Goal: Task Accomplishment & Management: Use online tool/utility

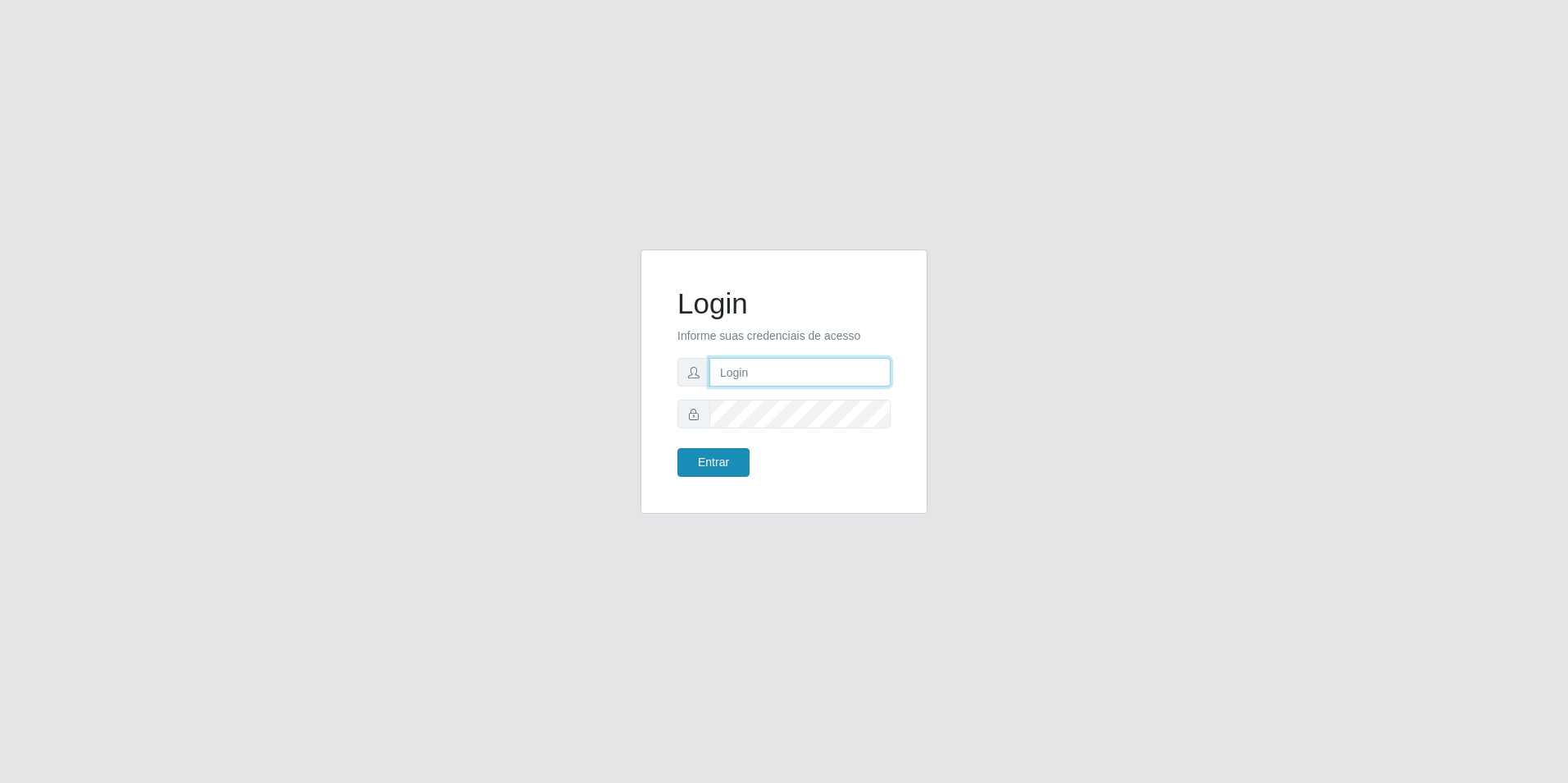
type input "[EMAIL_ADDRESS][DOMAIN_NAME]"
click at [732, 472] on button "Entrar" at bounding box center [714, 462] width 73 height 29
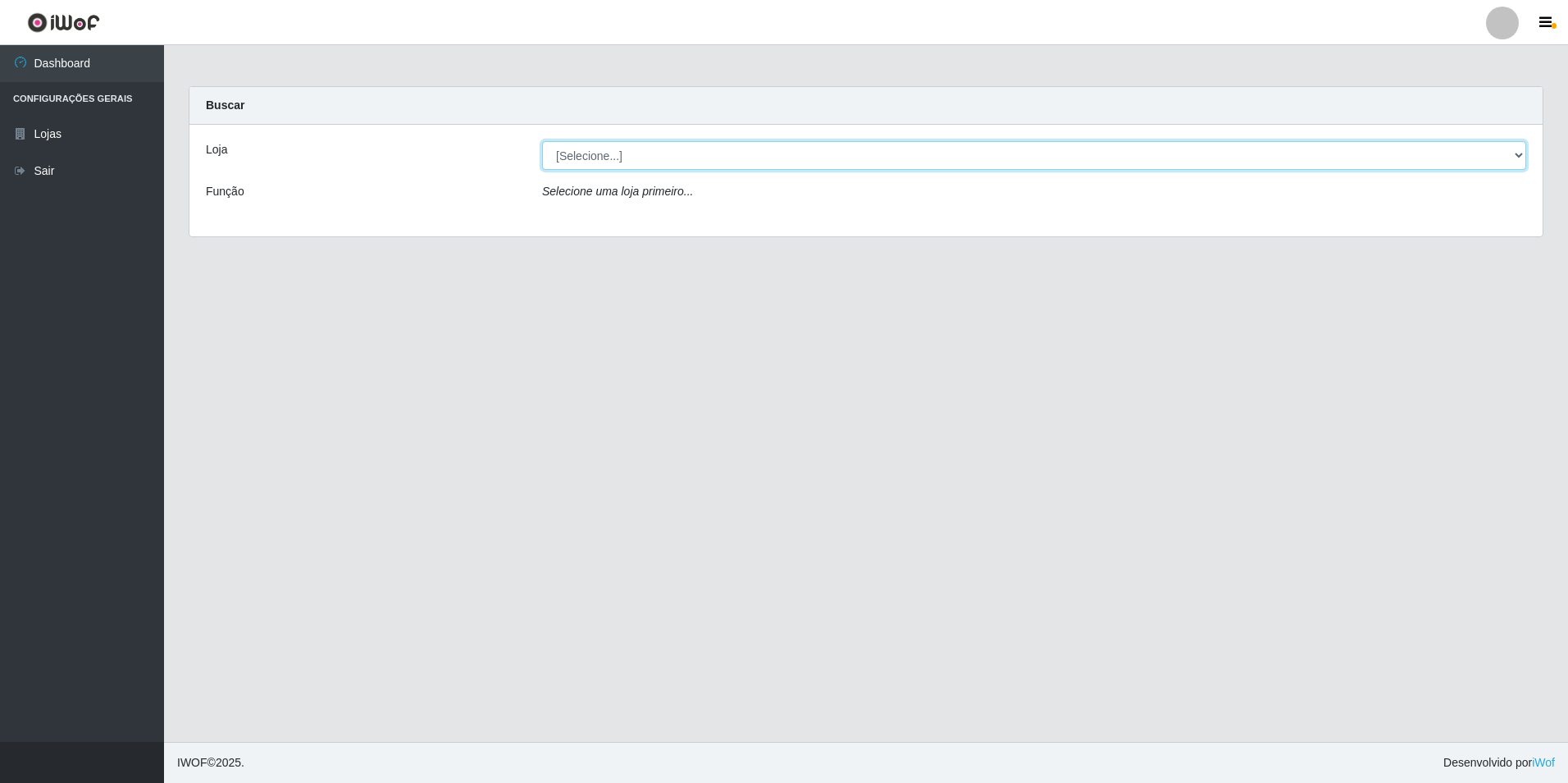
click at [1503, 150] on select "[Selecione...] Extrabom - Loja 57 Anchieta" at bounding box center [1034, 155] width 984 height 29
select select "470"
click at [542, 141] on select "[Selecione...] Extrabom - Loja 57 Anchieta" at bounding box center [1034, 155] width 984 height 29
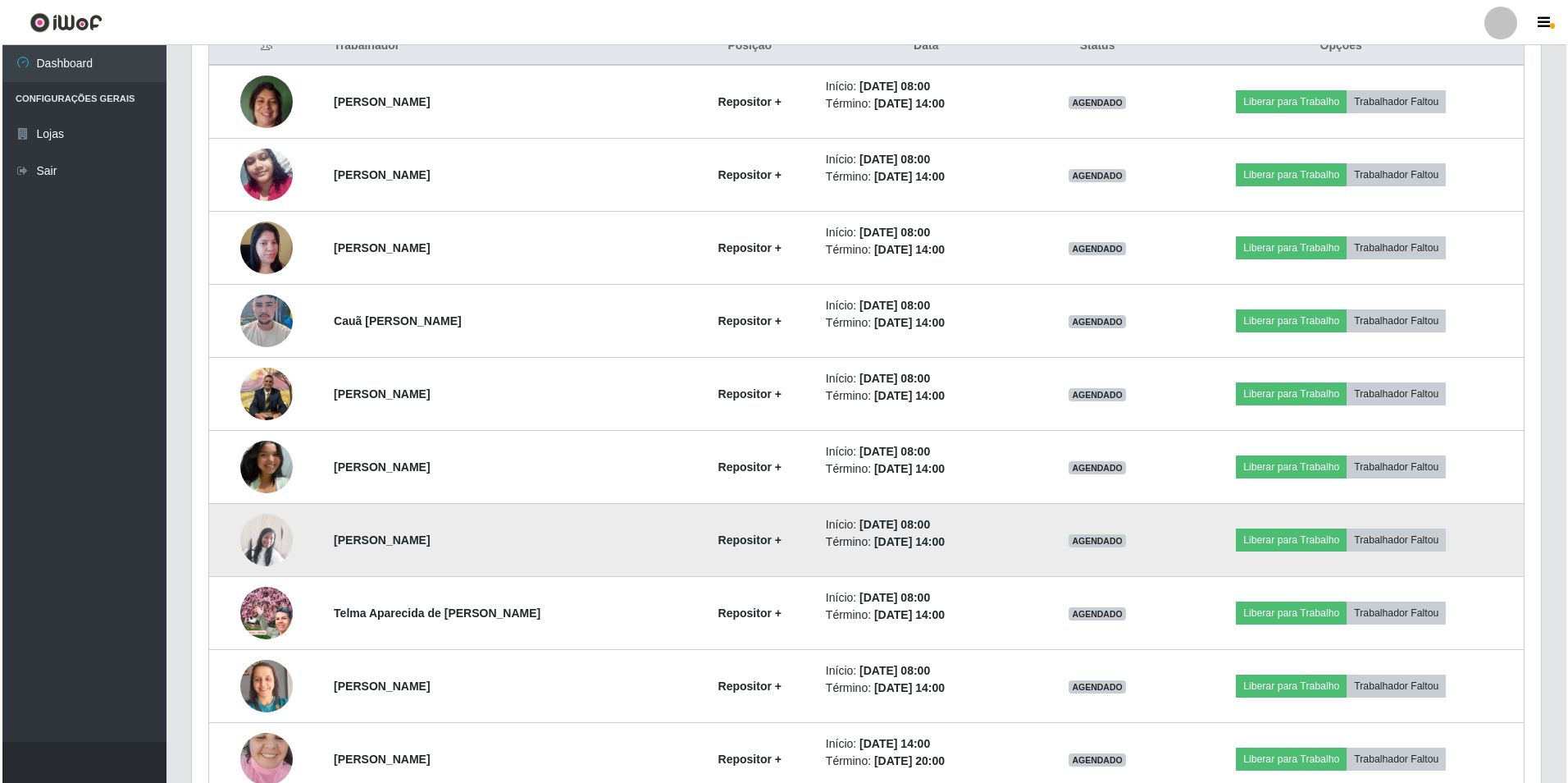
scroll to position [408, 0]
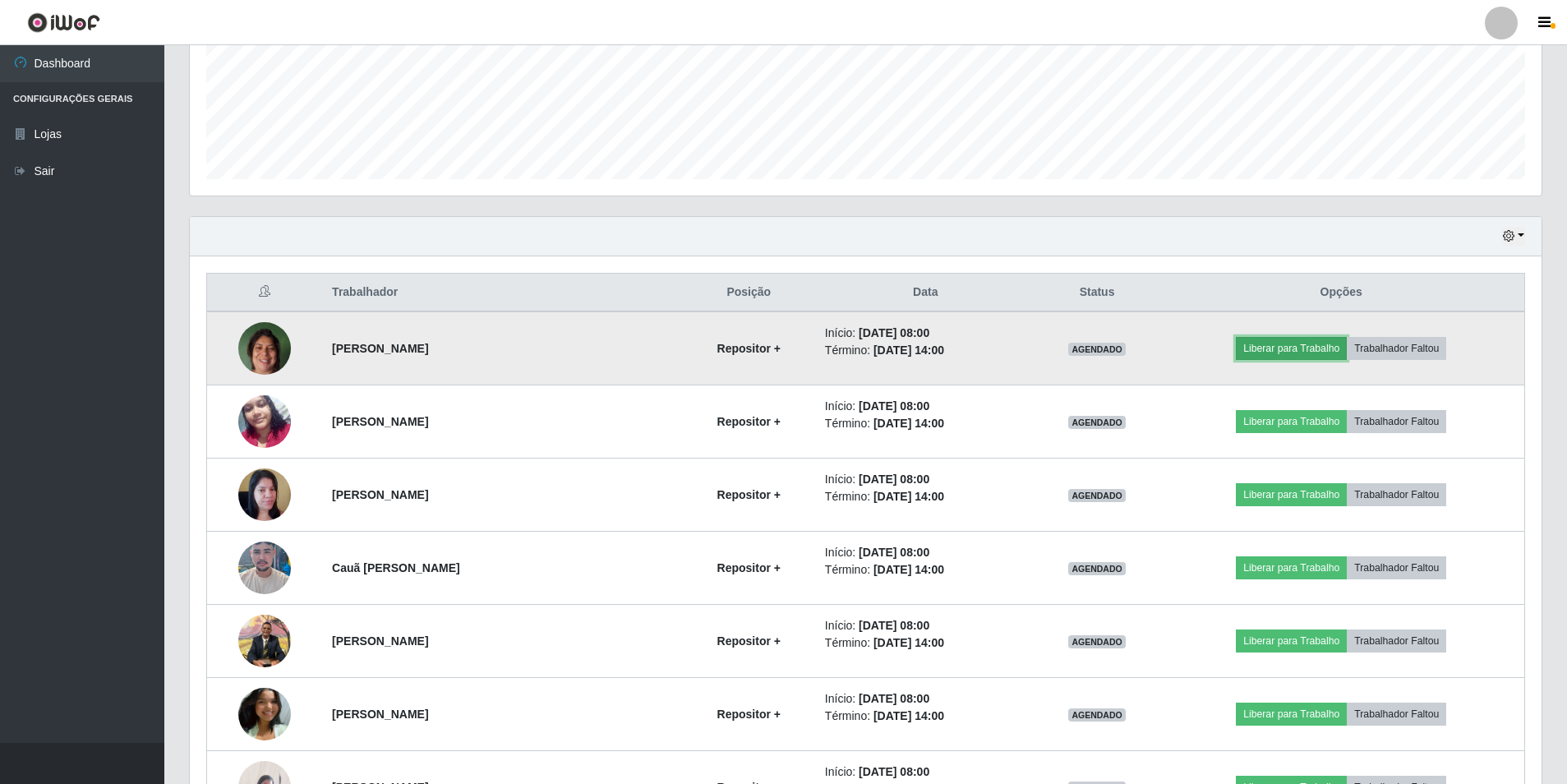
click at [1260, 351] on button "Liberar para Trabalho" at bounding box center [1291, 348] width 111 height 23
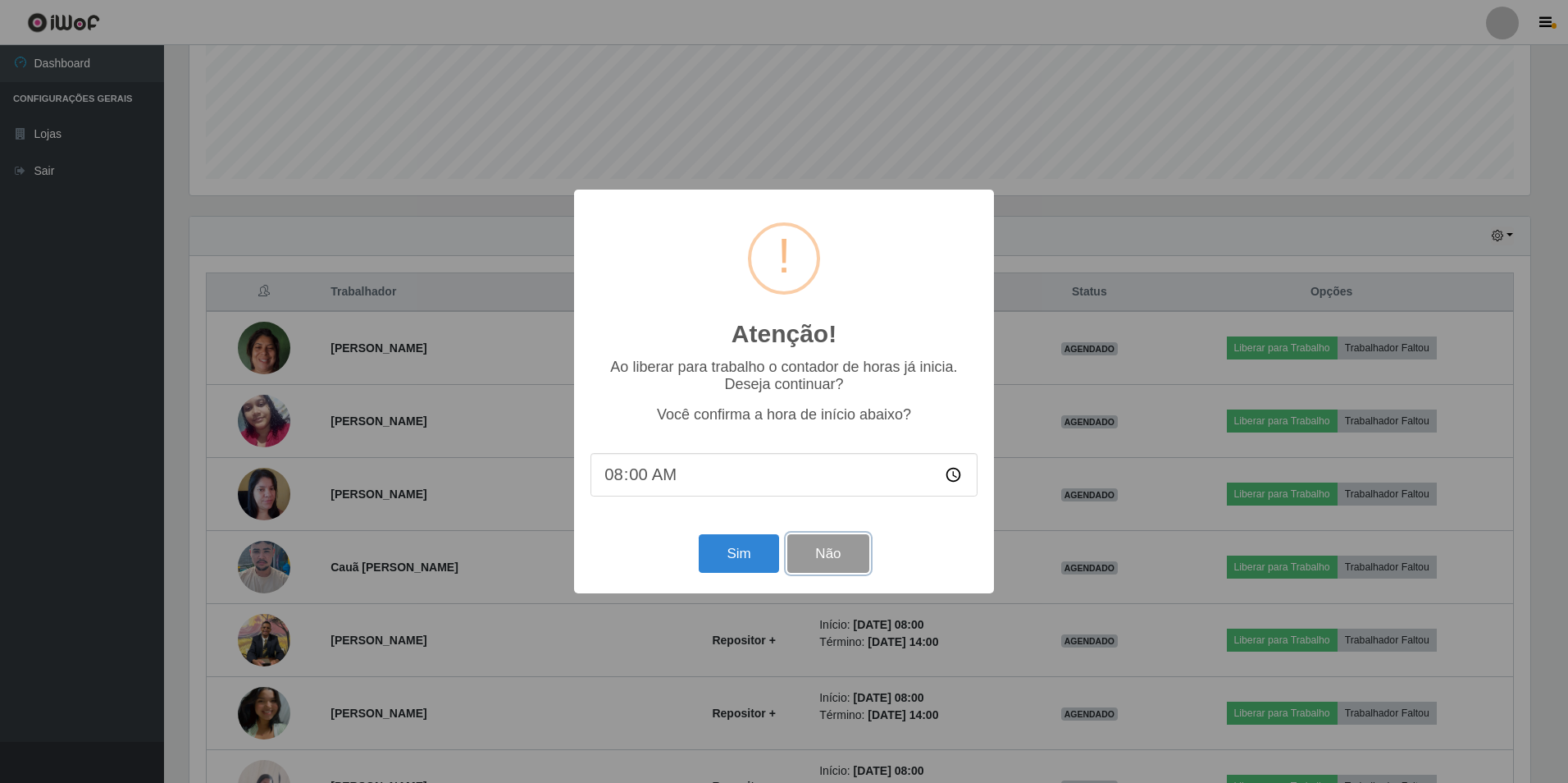
click at [820, 556] on button "Não" at bounding box center [827, 553] width 81 height 38
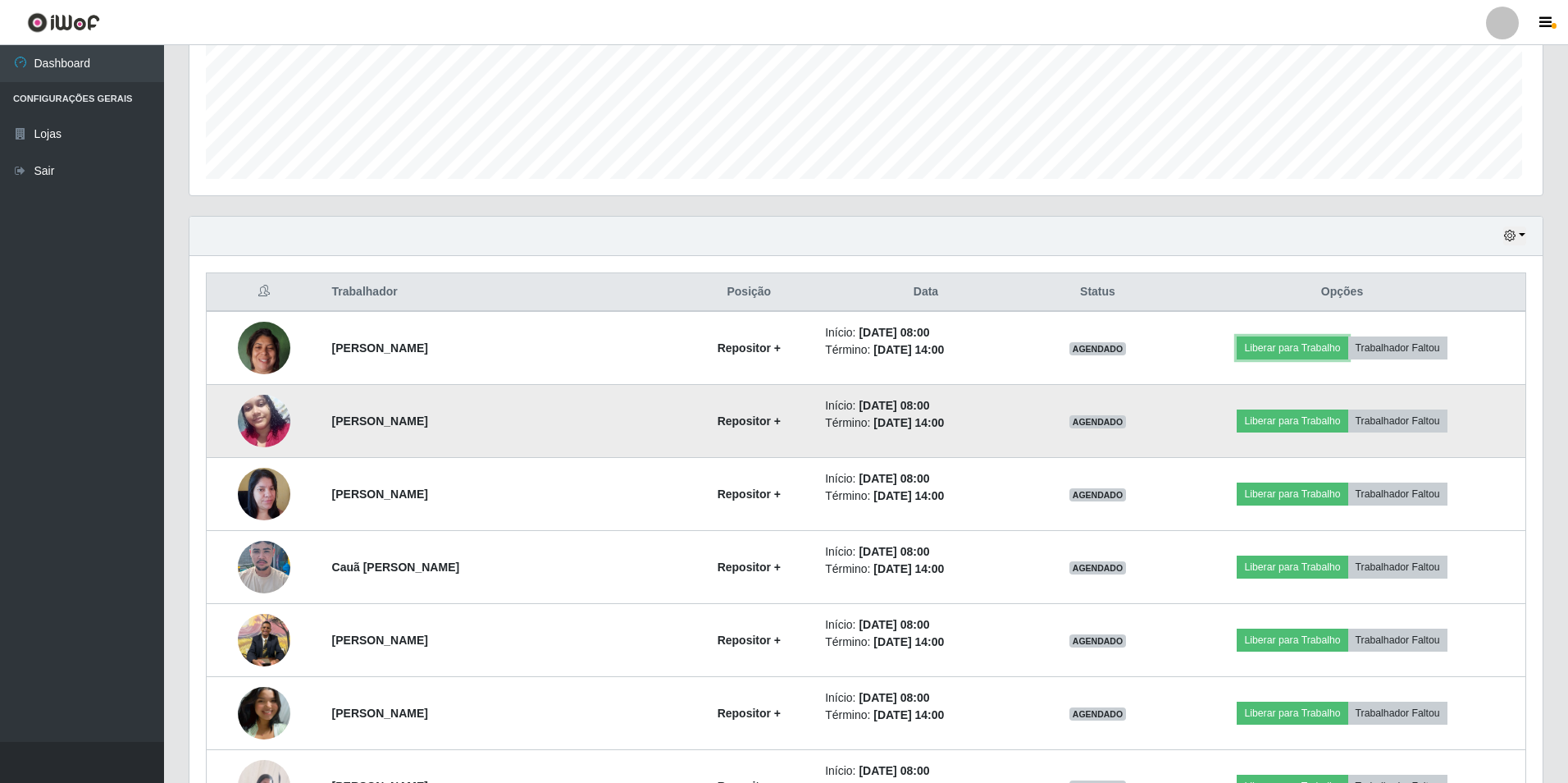
scroll to position [340, 1349]
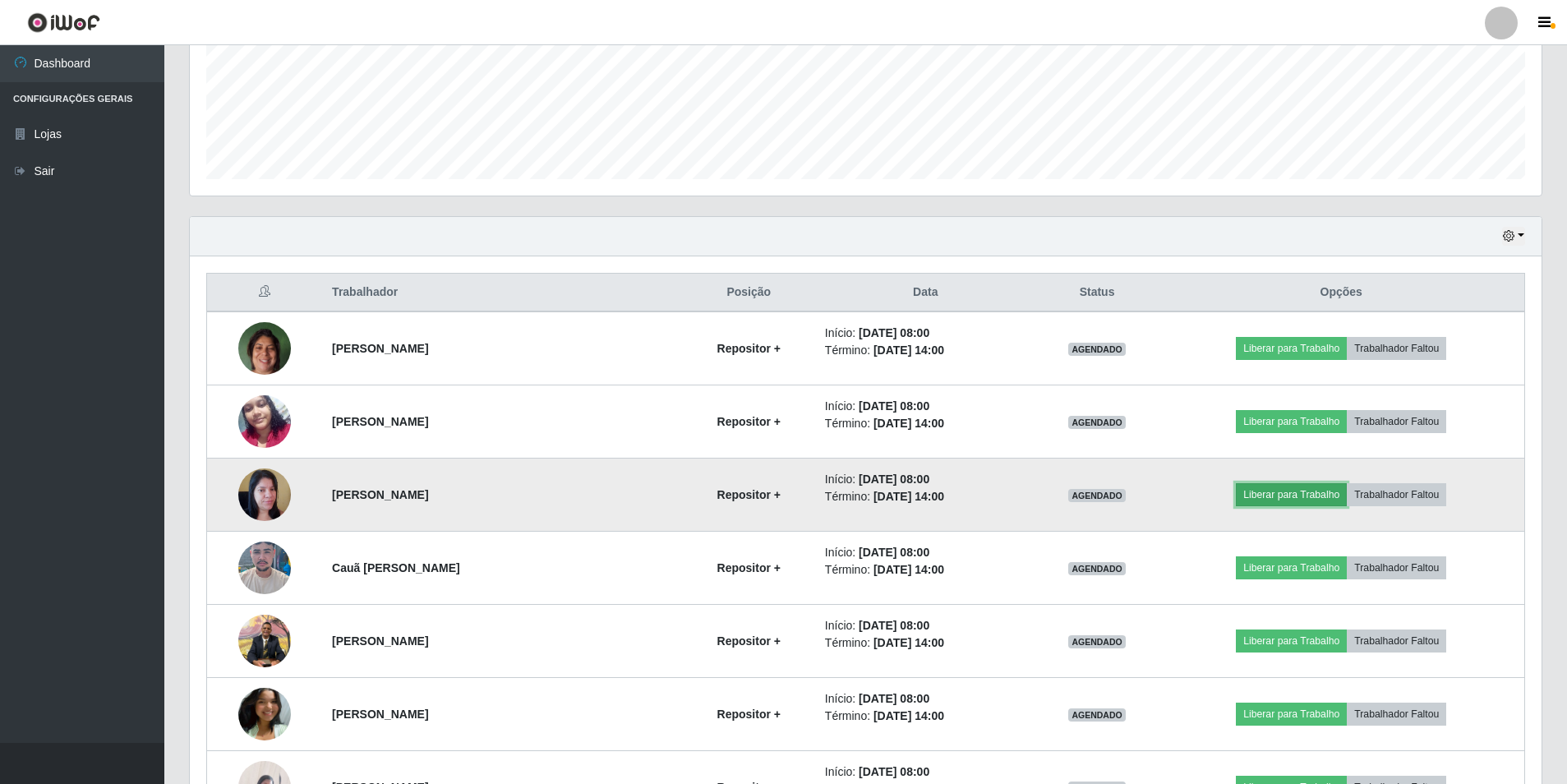
click at [1265, 495] on button "Liberar para Trabalho" at bounding box center [1291, 494] width 111 height 23
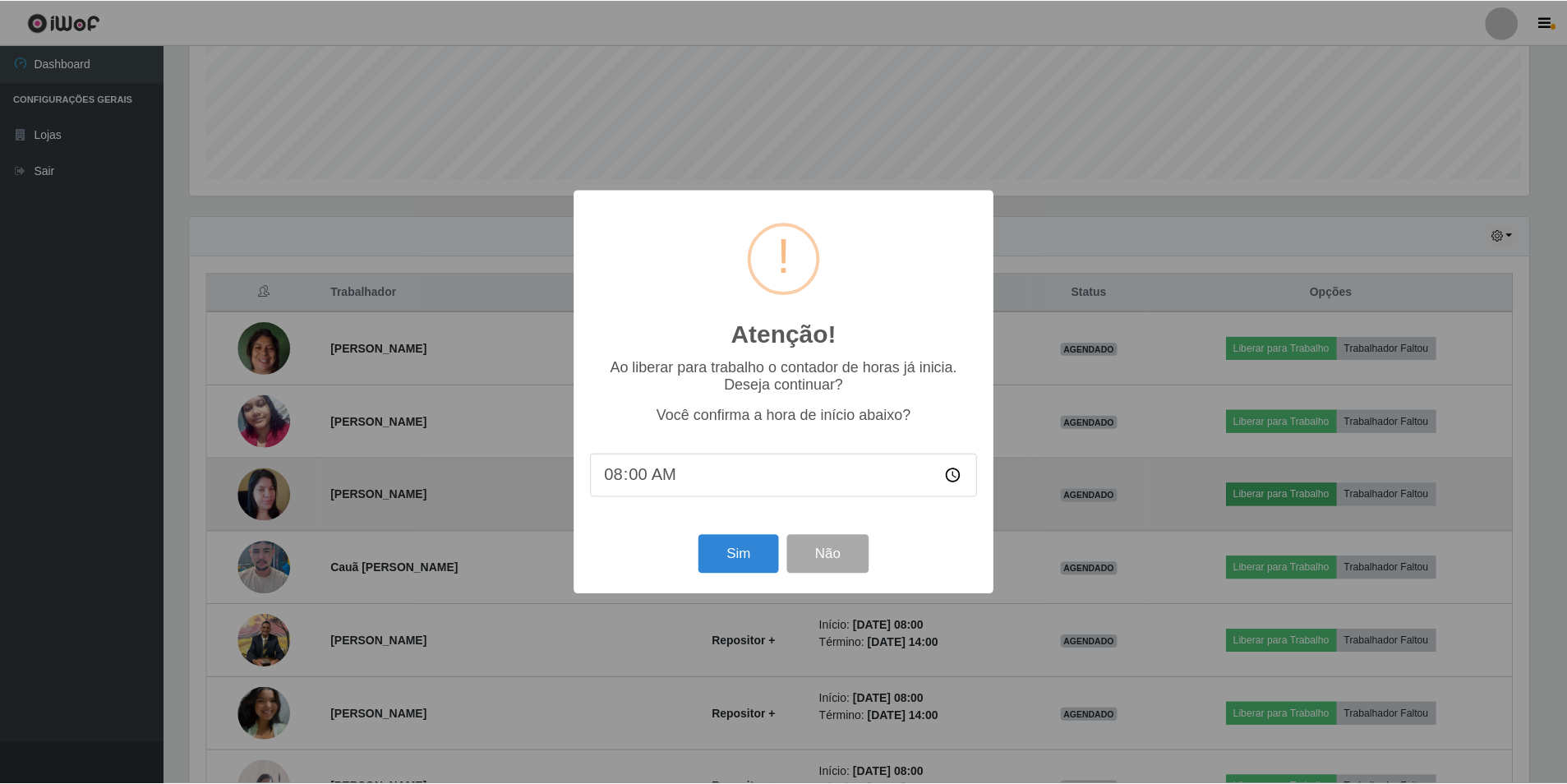
scroll to position [341, 1344]
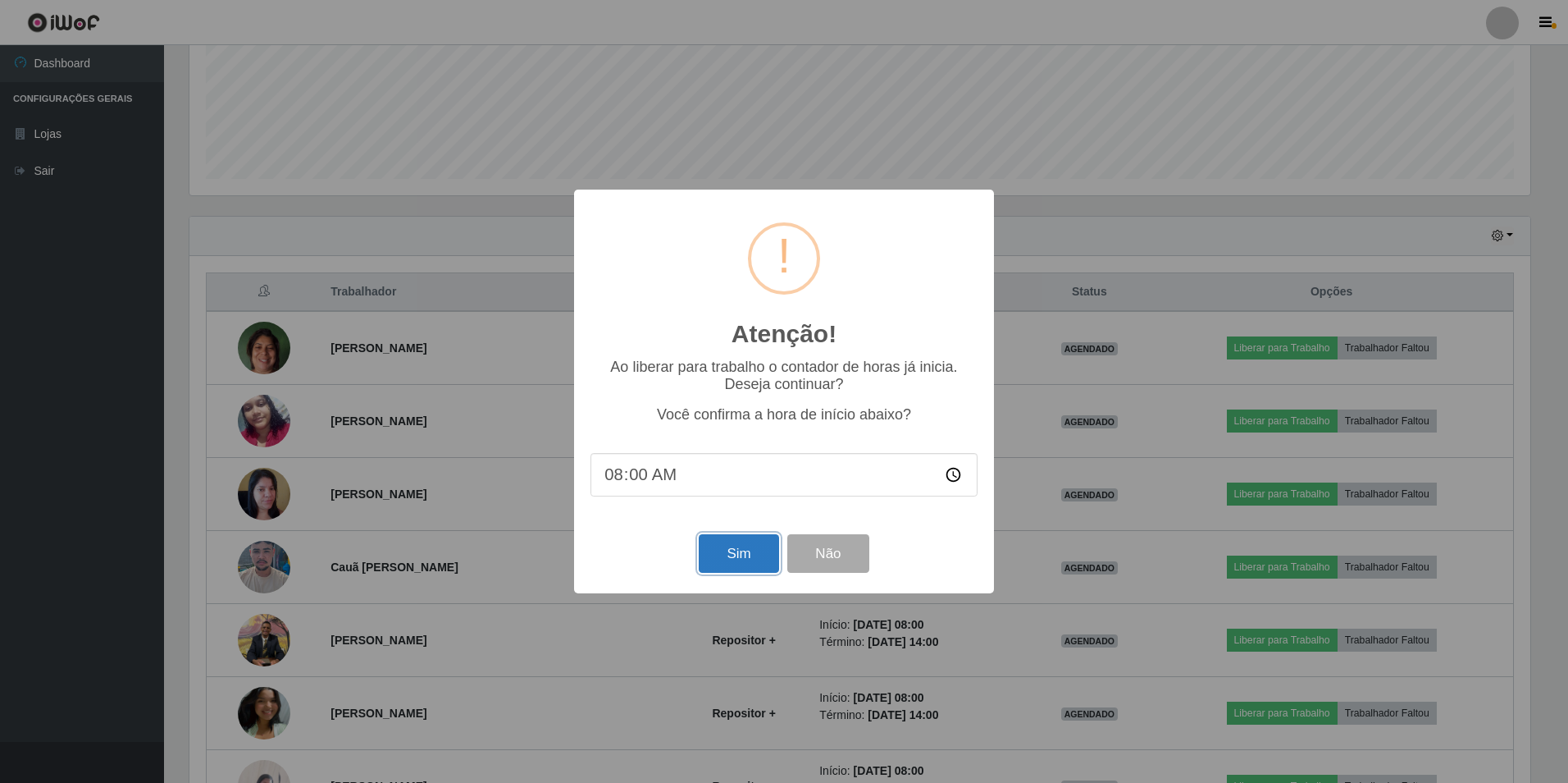
click at [739, 559] on button "Sim" at bounding box center [738, 553] width 80 height 38
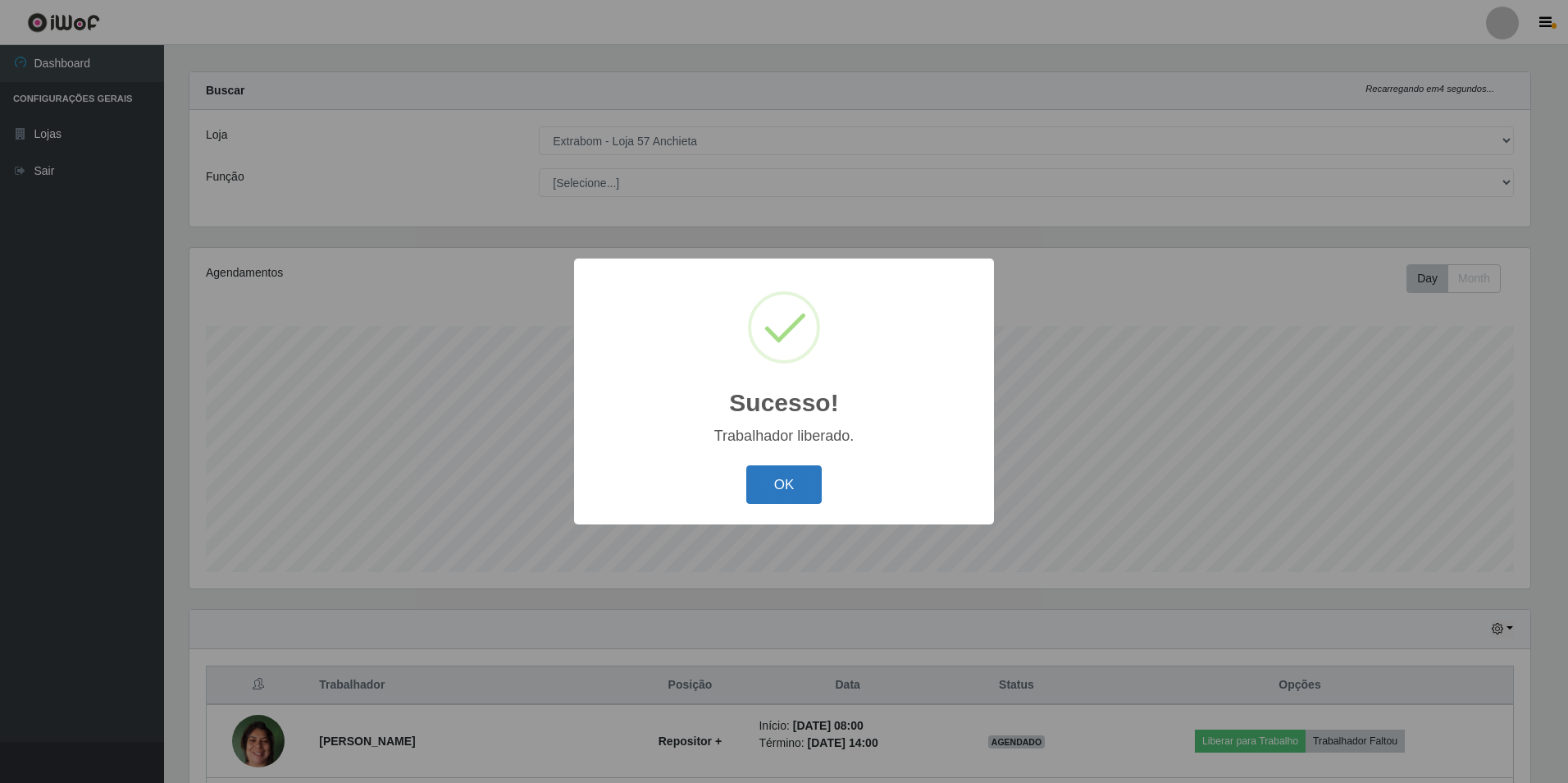
click at [756, 493] on button "OK" at bounding box center [784, 485] width 76 height 38
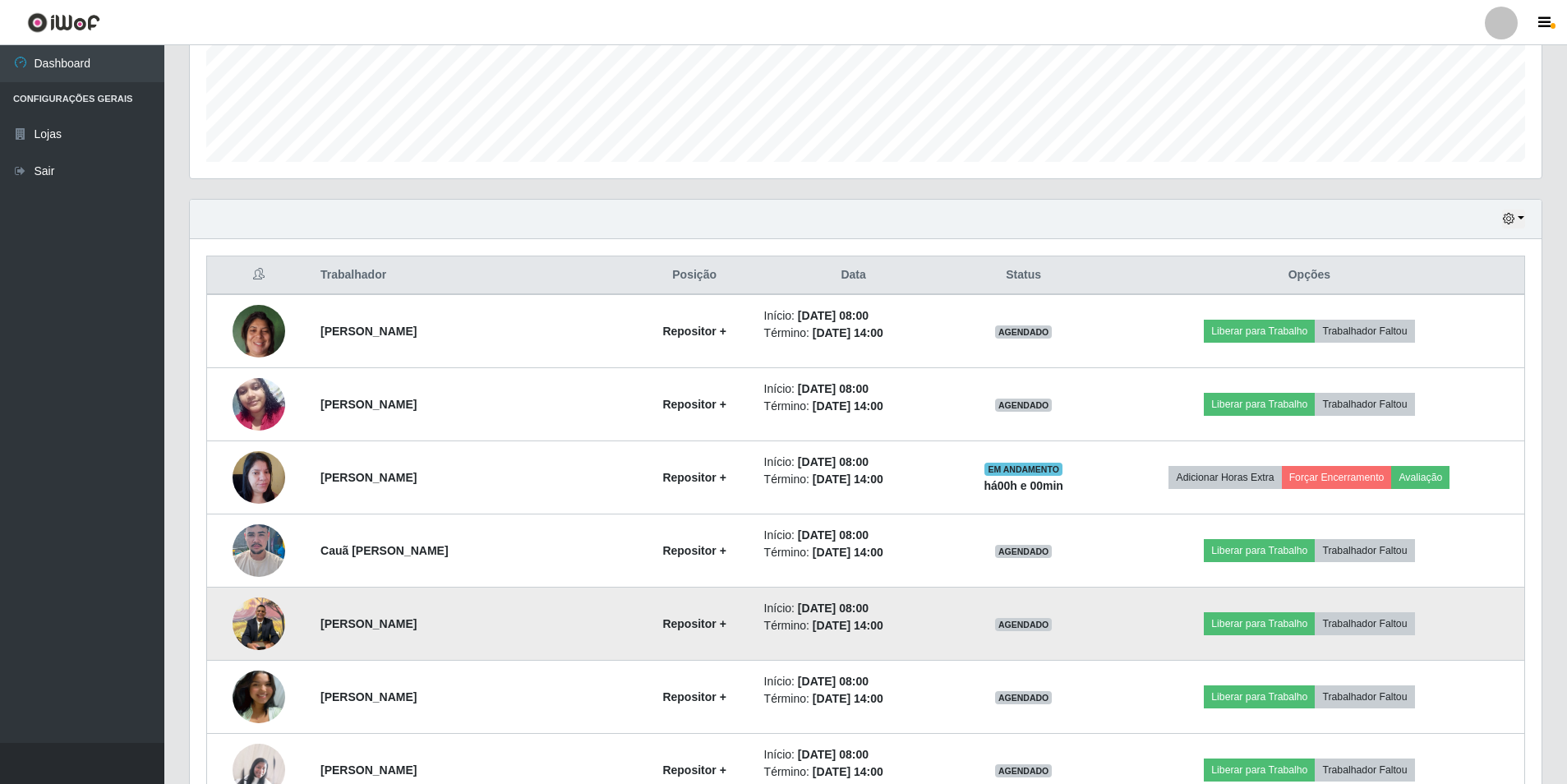
scroll to position [508, 0]
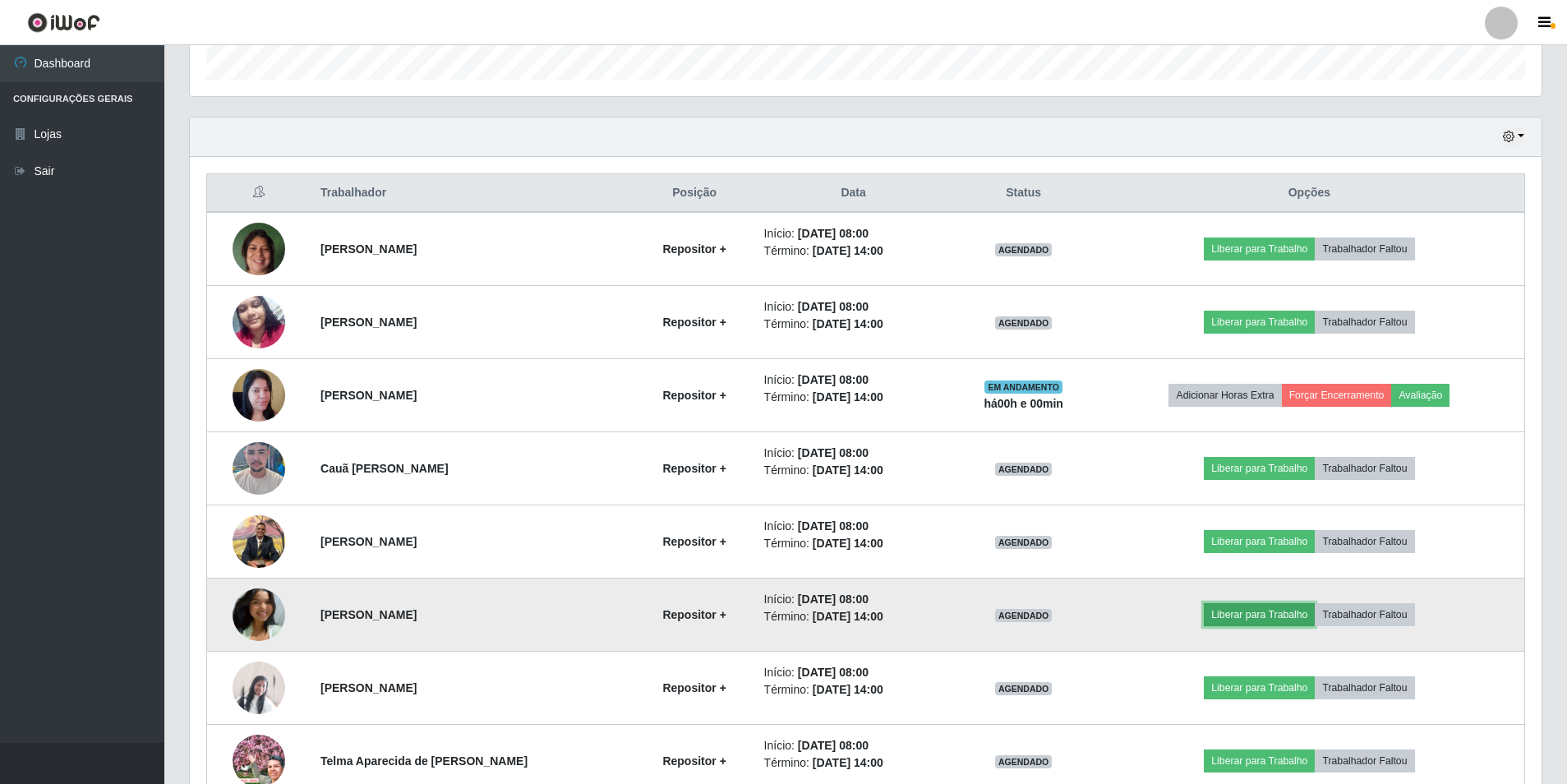
click at [1239, 621] on button "Liberar para Trabalho" at bounding box center [1259, 614] width 111 height 23
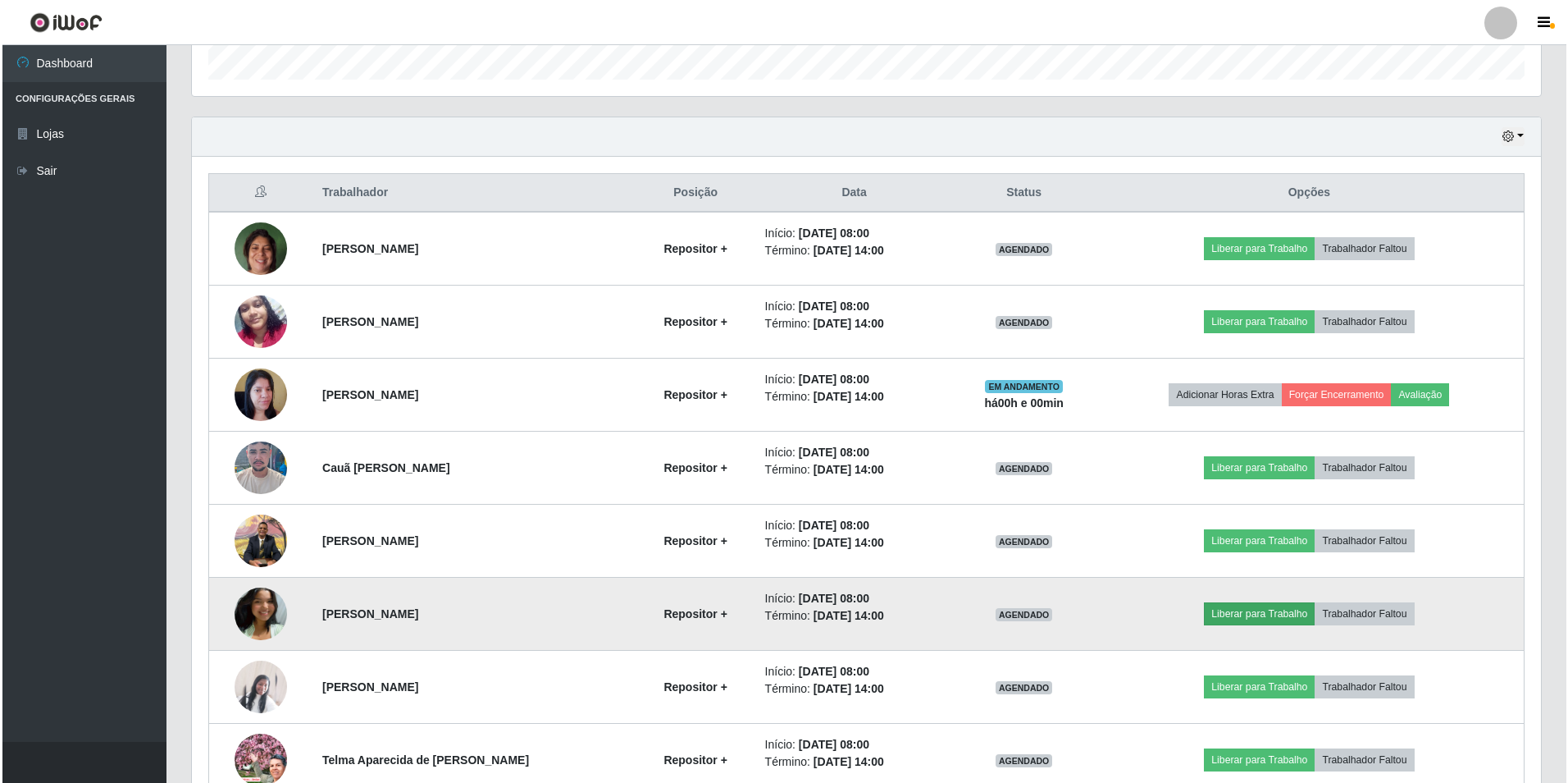
scroll to position [340, 1341]
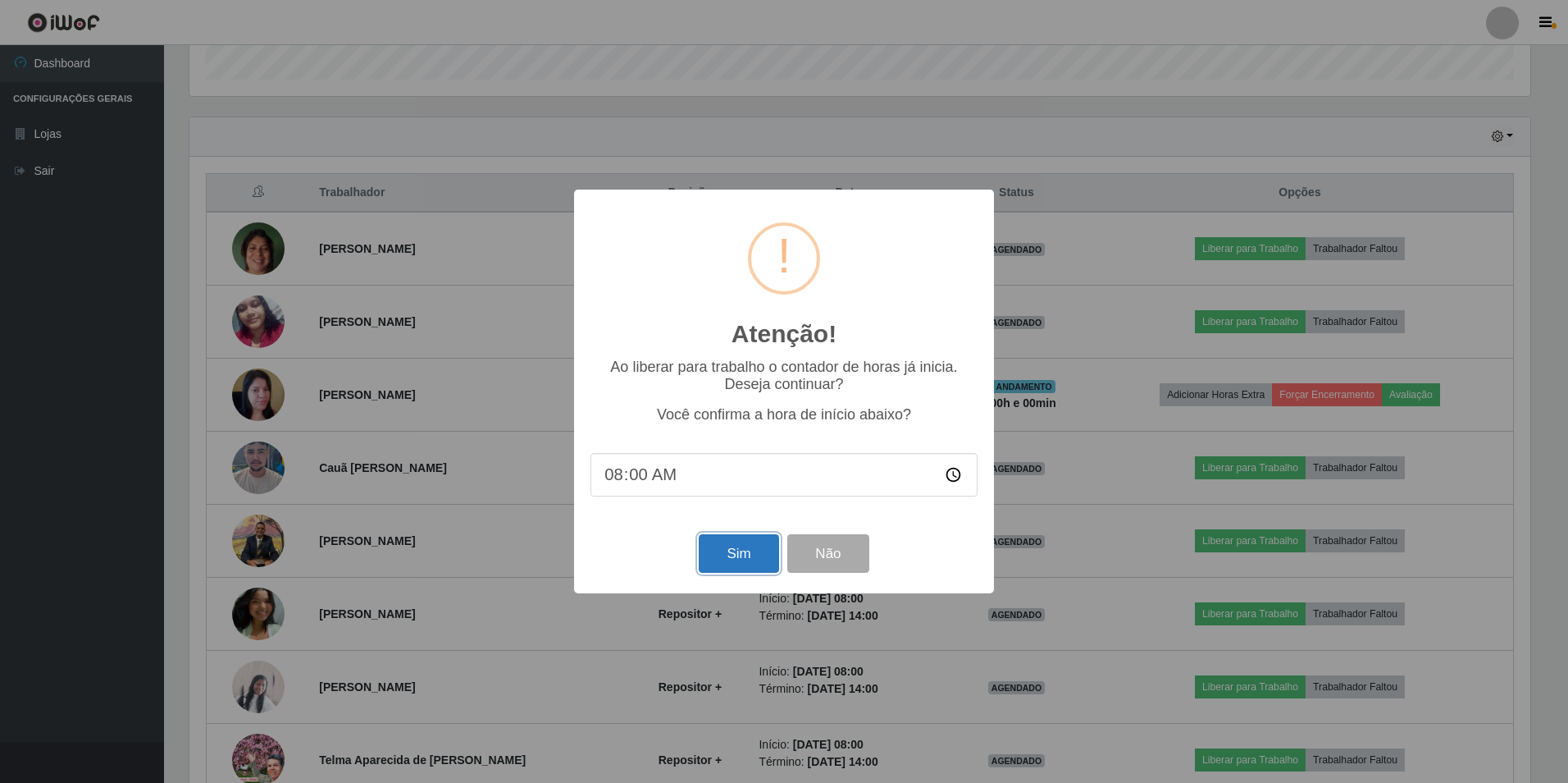
click at [742, 555] on button "Sim" at bounding box center [738, 553] width 80 height 38
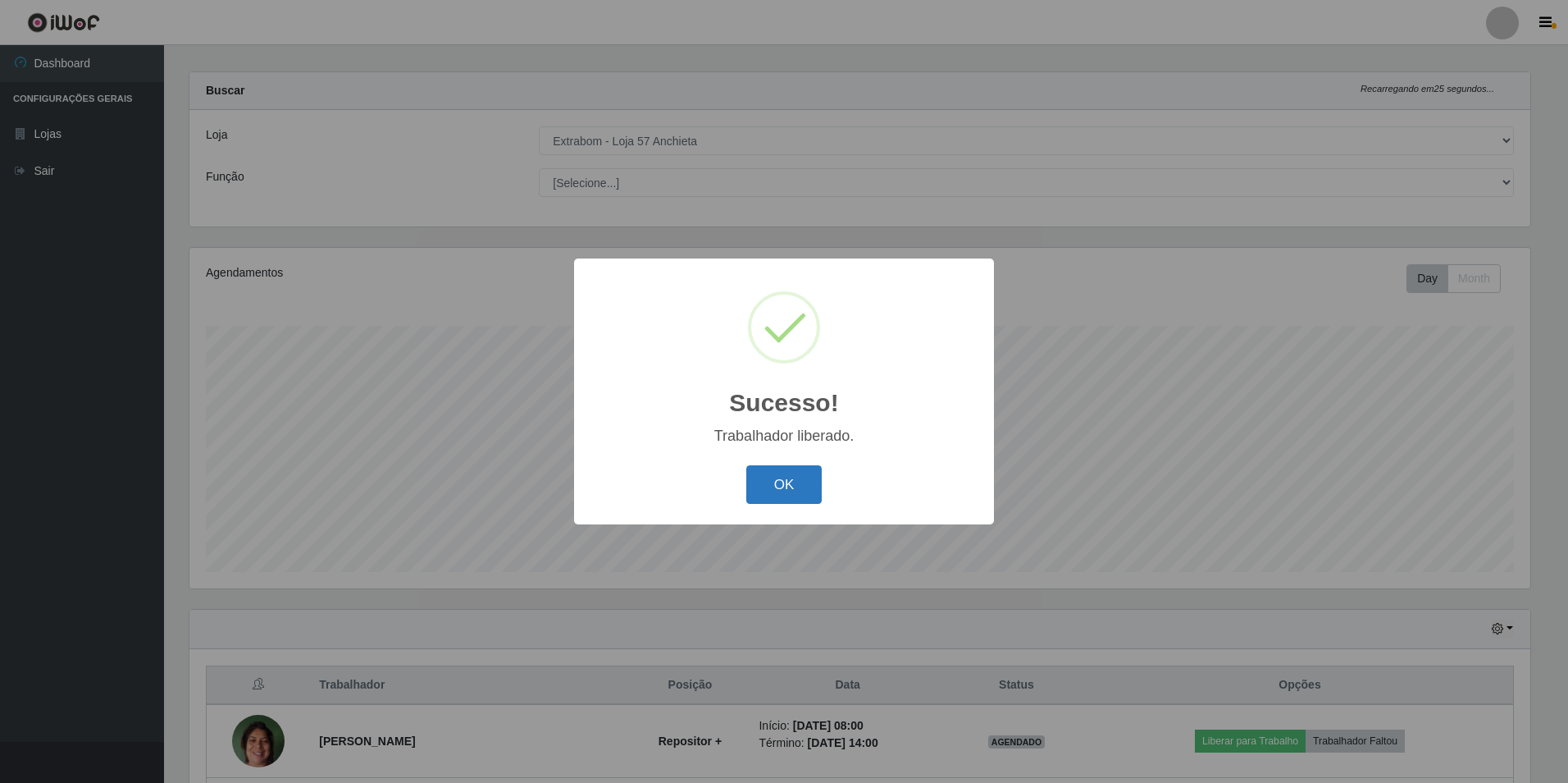
click at [770, 483] on button "OK" at bounding box center [784, 485] width 76 height 38
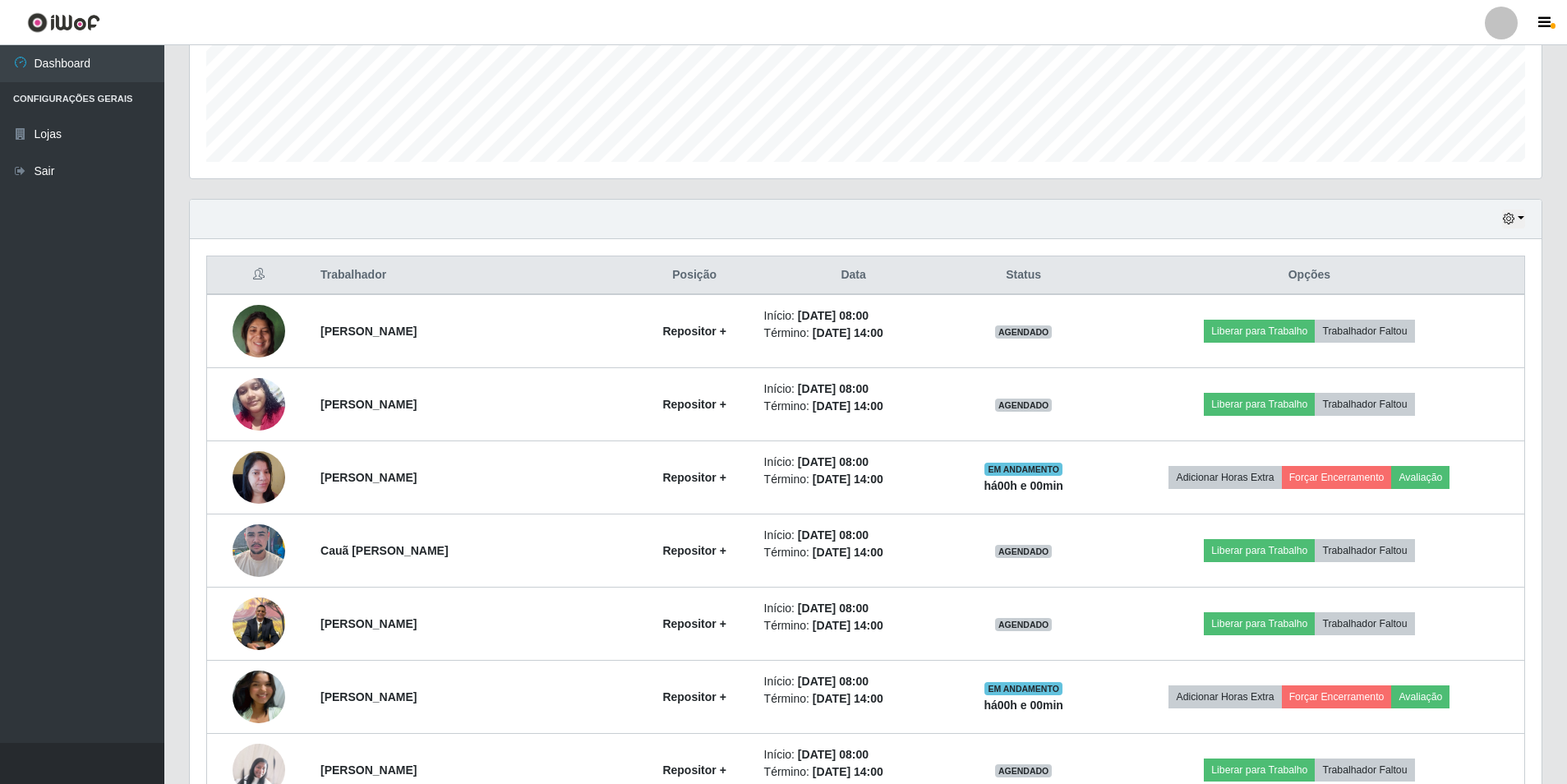
scroll to position [754, 0]
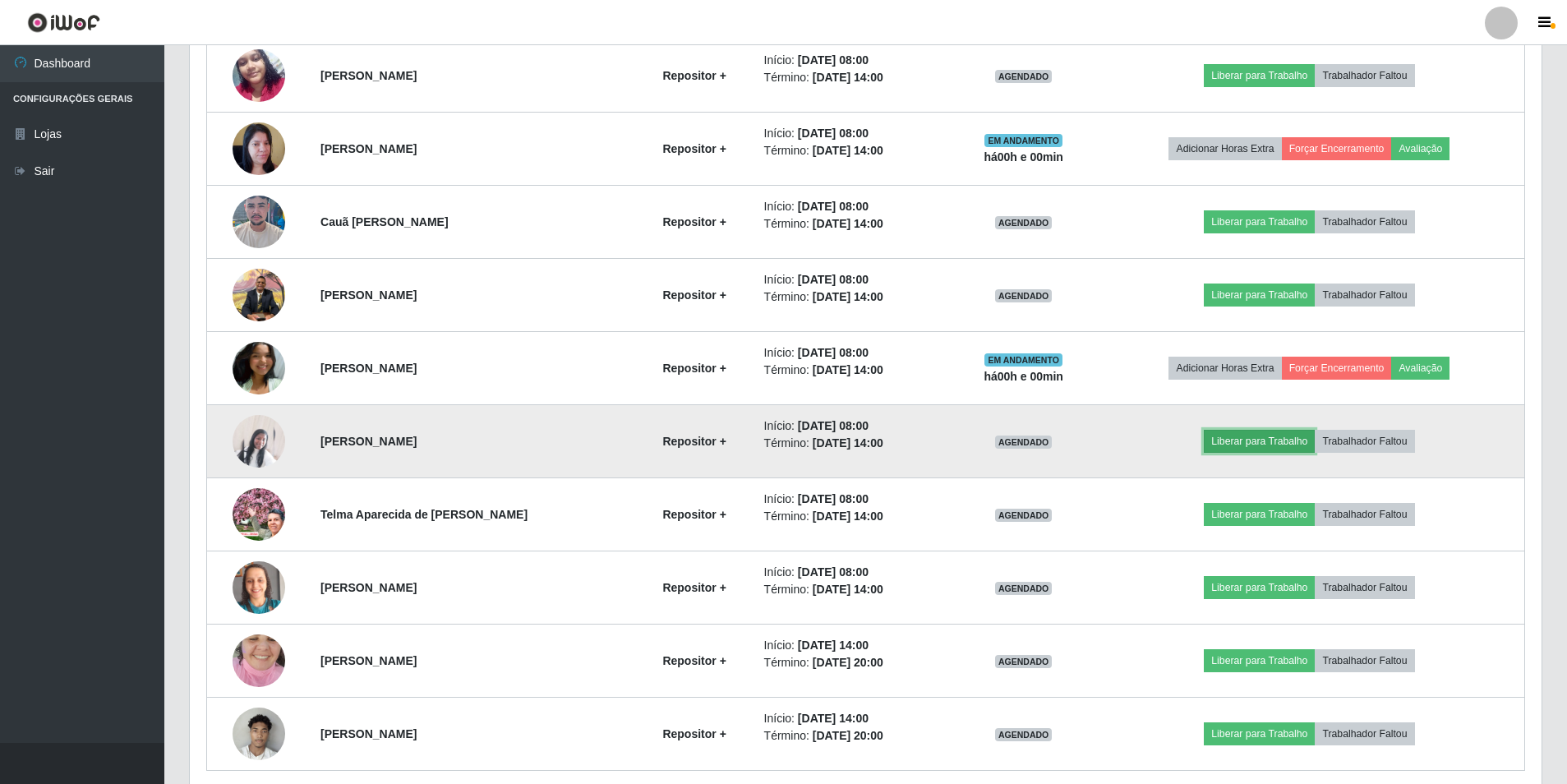
click at [1294, 441] on button "Liberar para Trabalho" at bounding box center [1259, 441] width 111 height 23
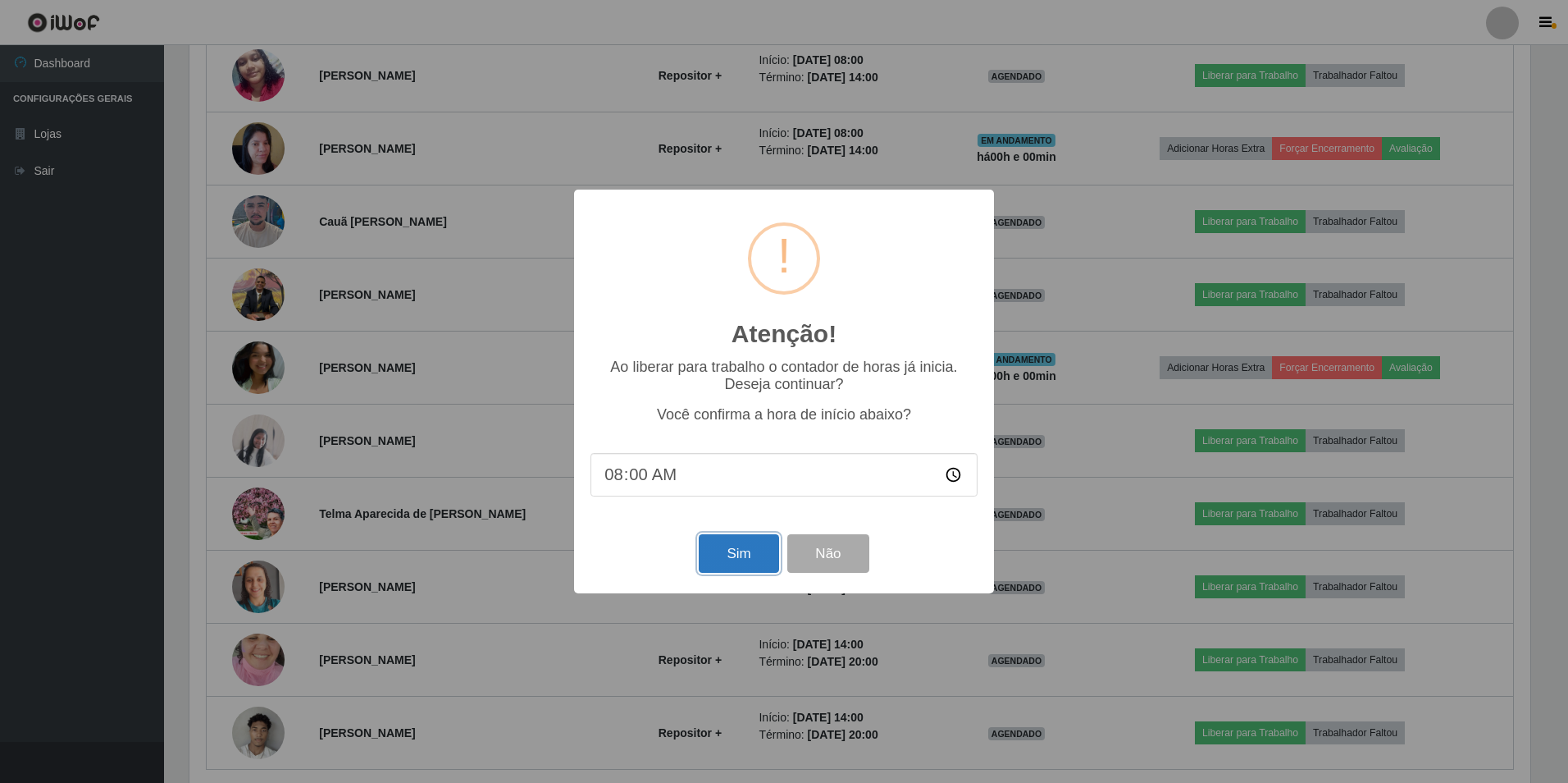
click at [749, 543] on button "Sim" at bounding box center [738, 553] width 80 height 38
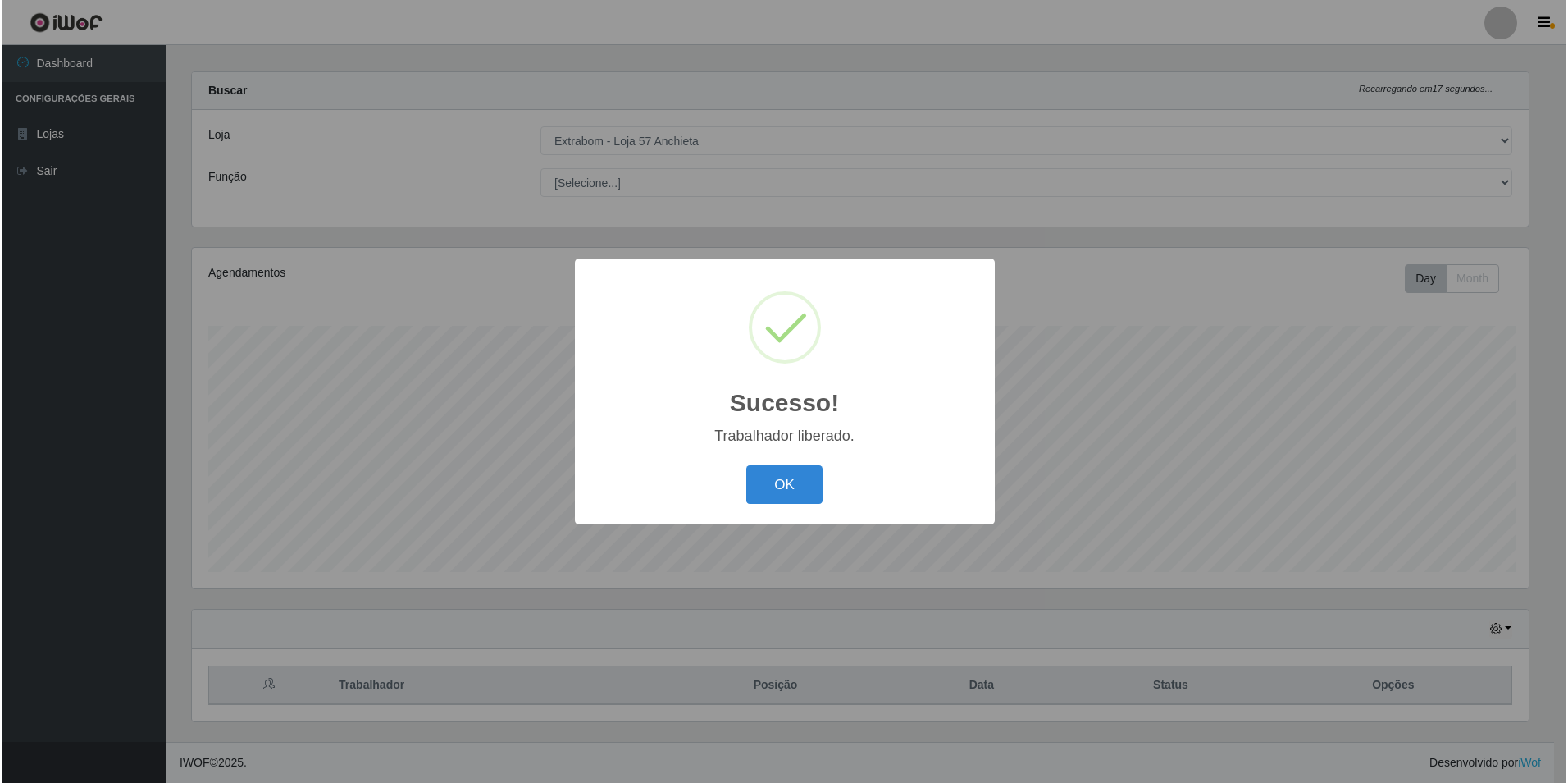
scroll to position [0, 0]
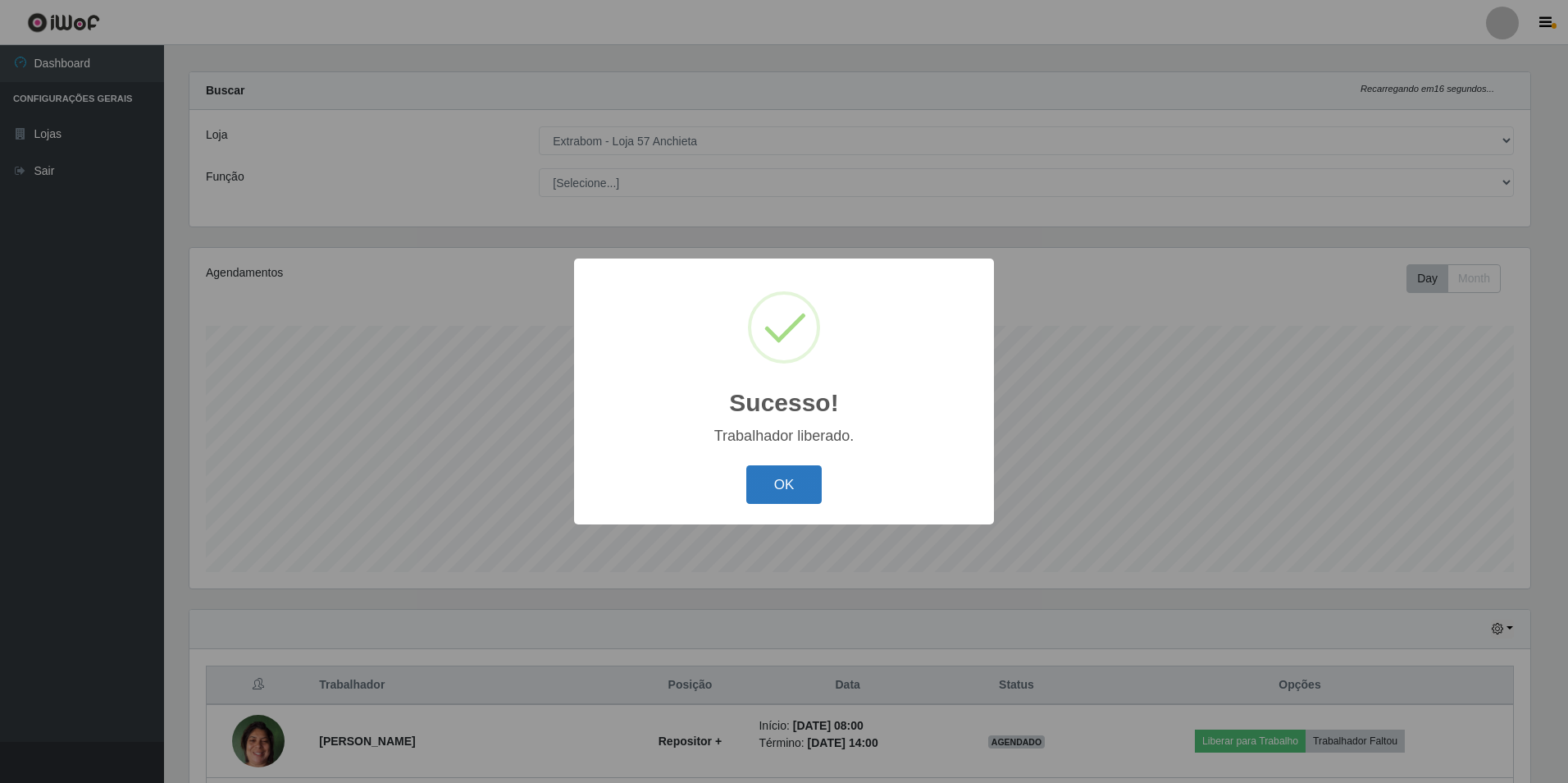
click at [800, 480] on button "OK" at bounding box center [784, 485] width 76 height 38
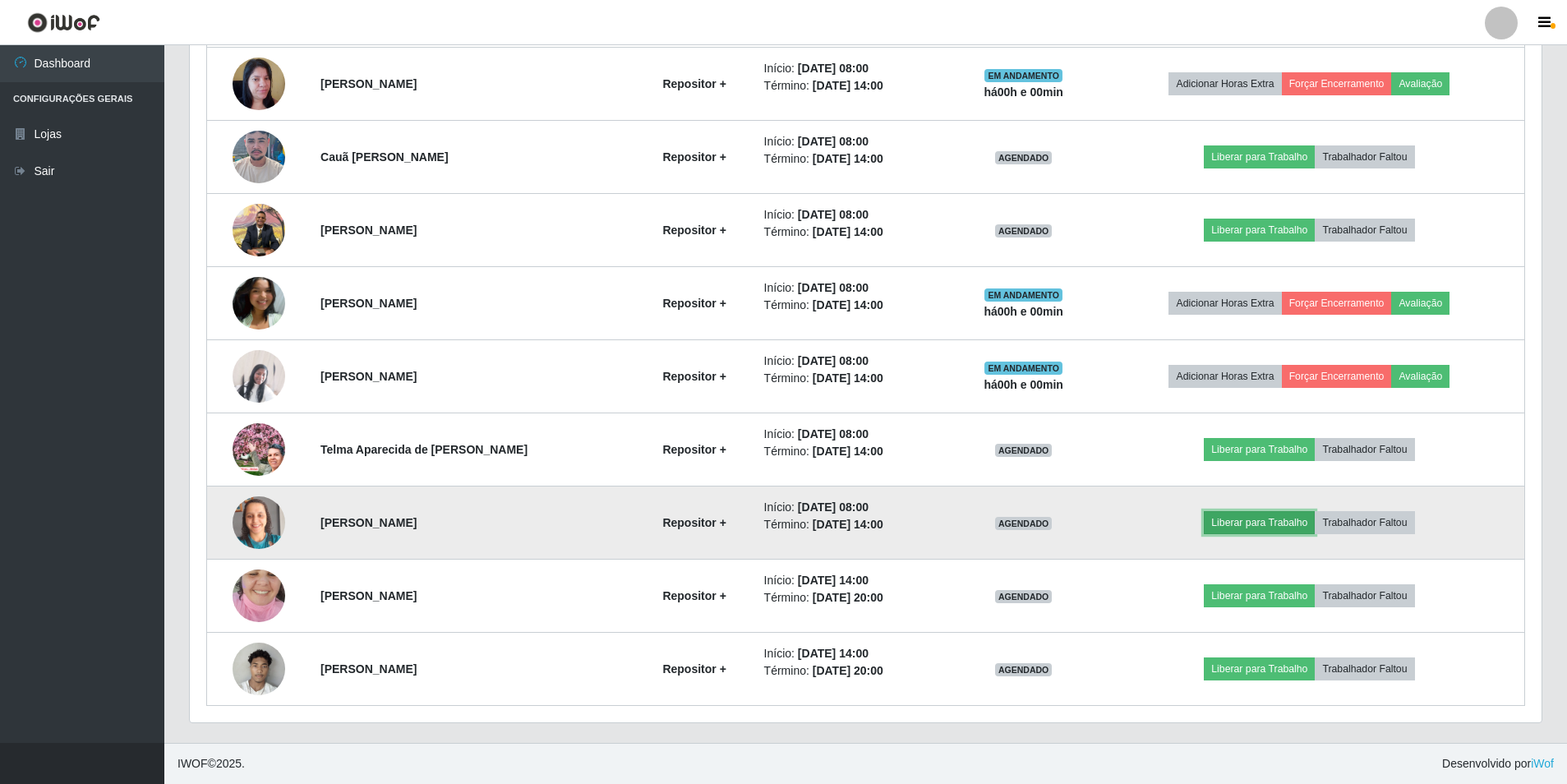
click at [1233, 522] on button "Liberar para Trabalho" at bounding box center [1259, 522] width 111 height 23
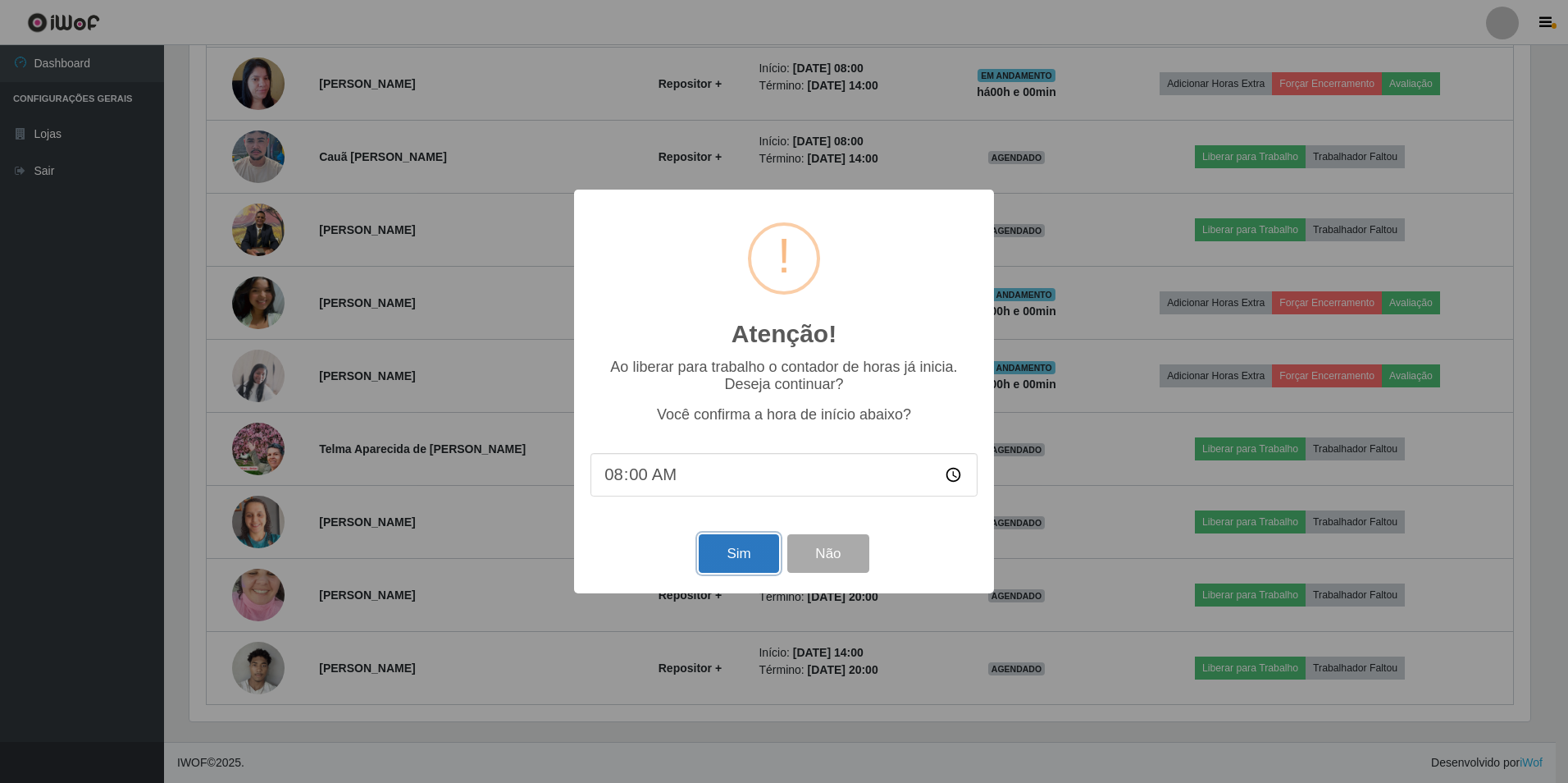
click at [714, 566] on button "Sim" at bounding box center [738, 553] width 80 height 38
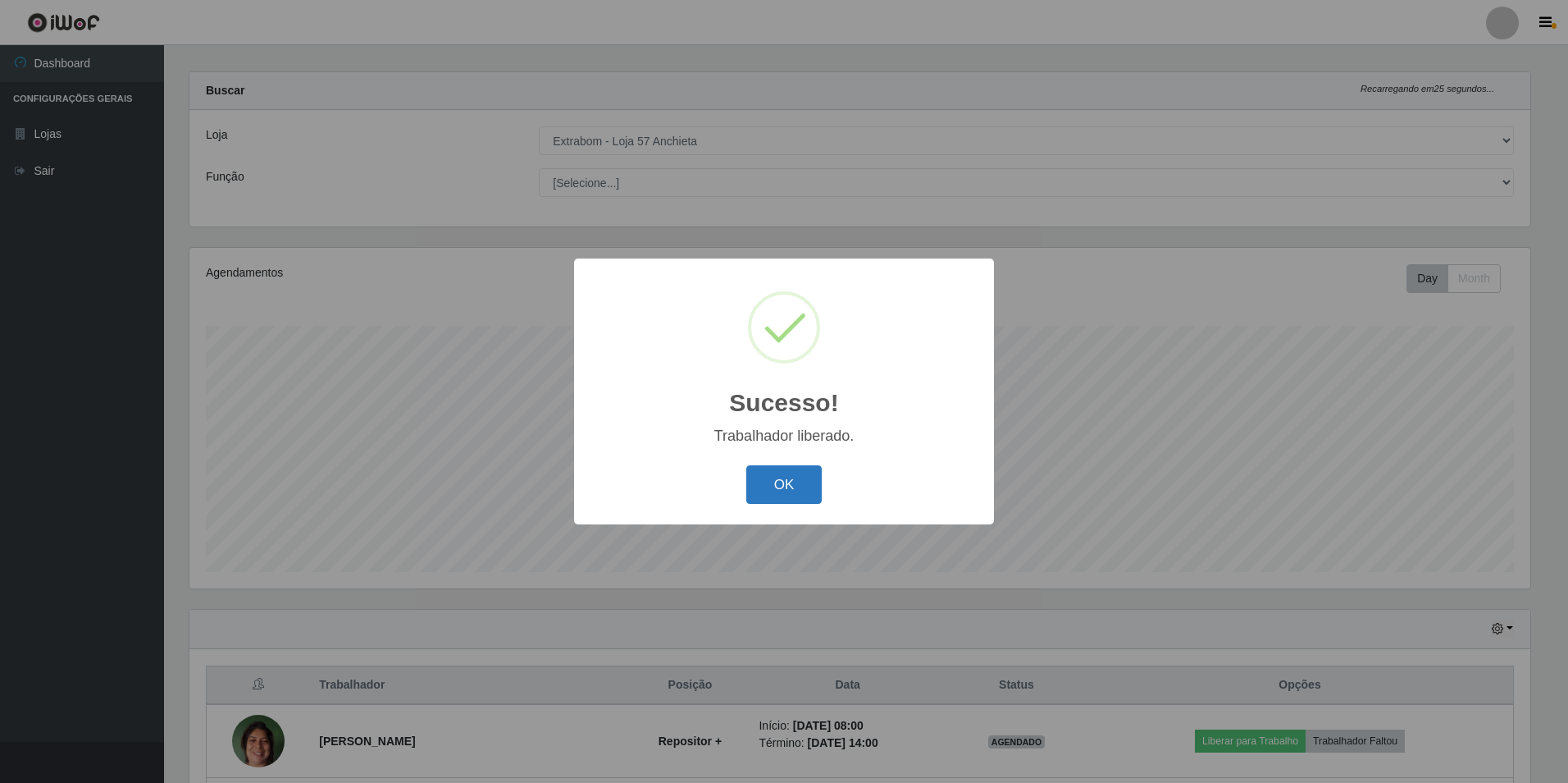
click at [763, 491] on button "OK" at bounding box center [784, 485] width 76 height 38
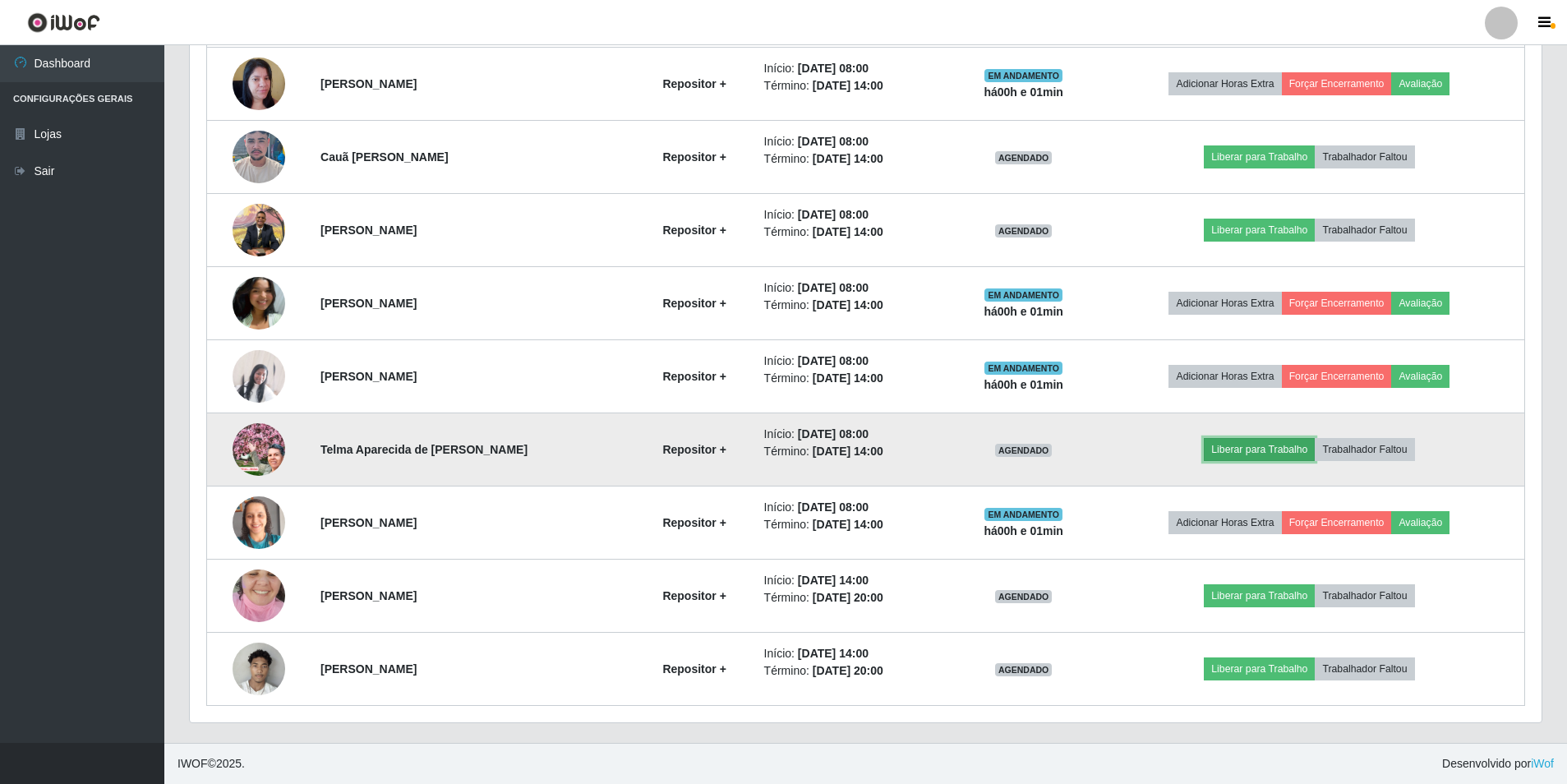
click at [1253, 453] on button "Liberar para Trabalho" at bounding box center [1259, 449] width 111 height 23
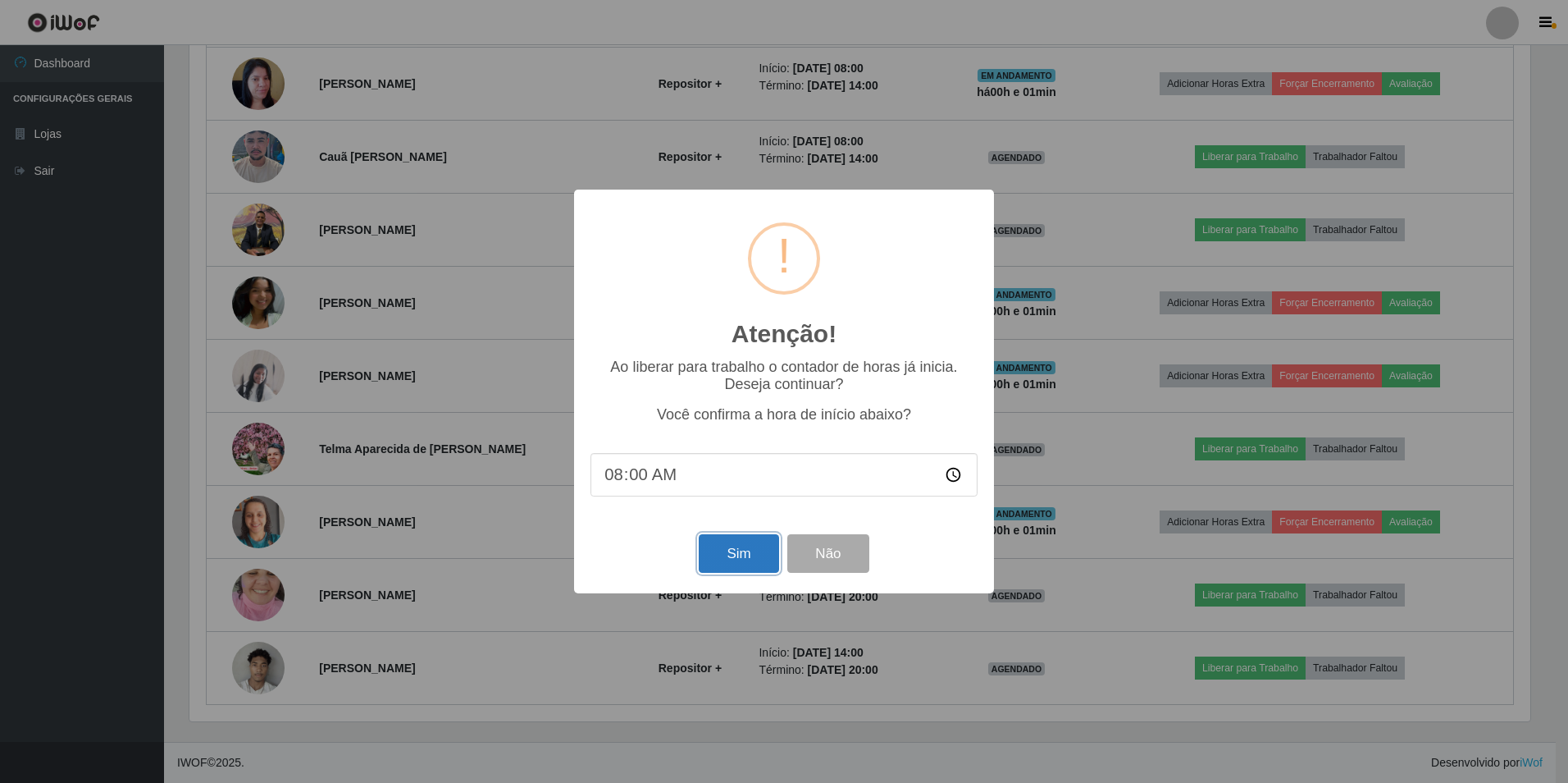
click at [718, 562] on button "Sim" at bounding box center [738, 553] width 80 height 38
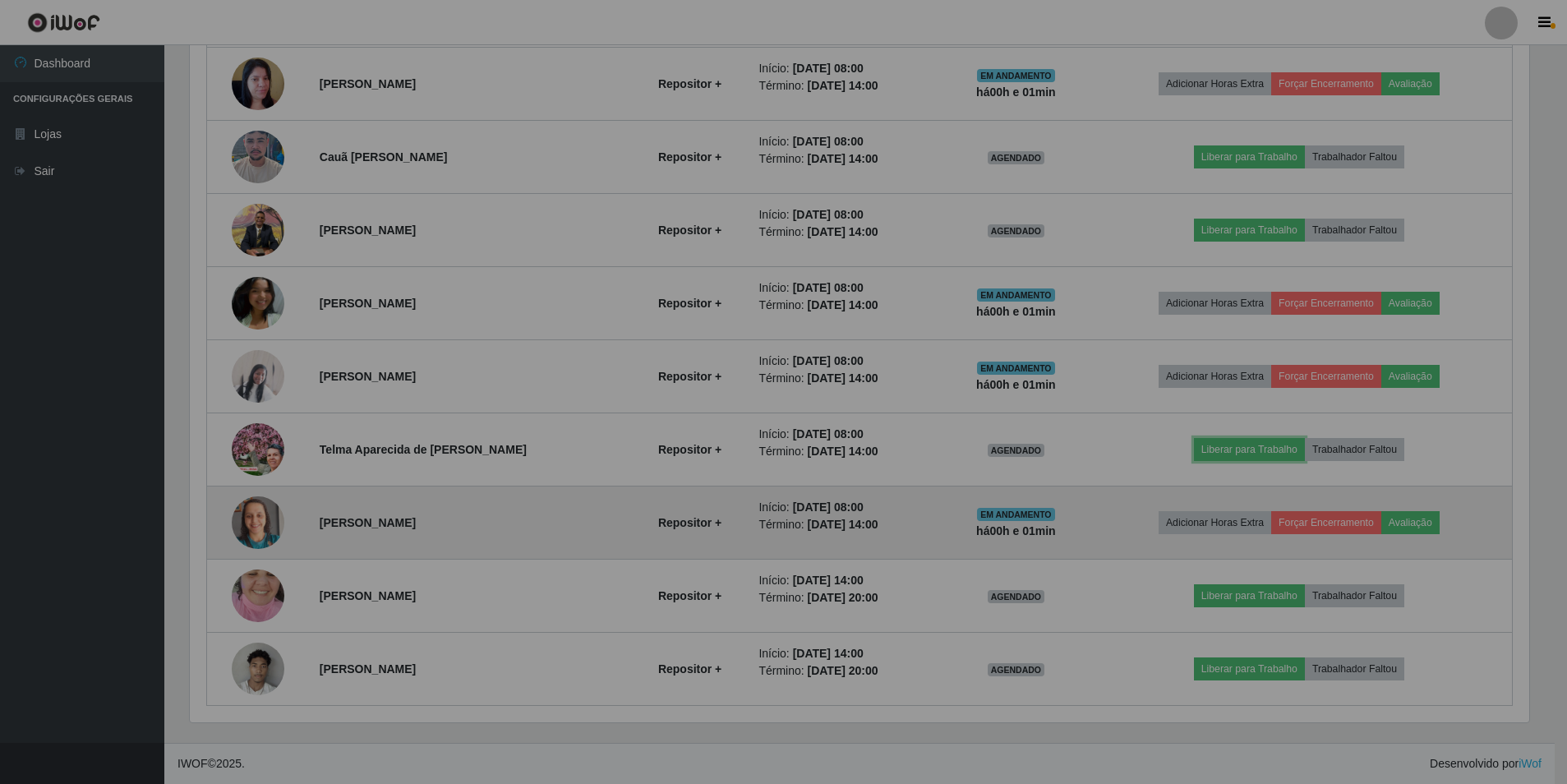
scroll to position [821099, 820482]
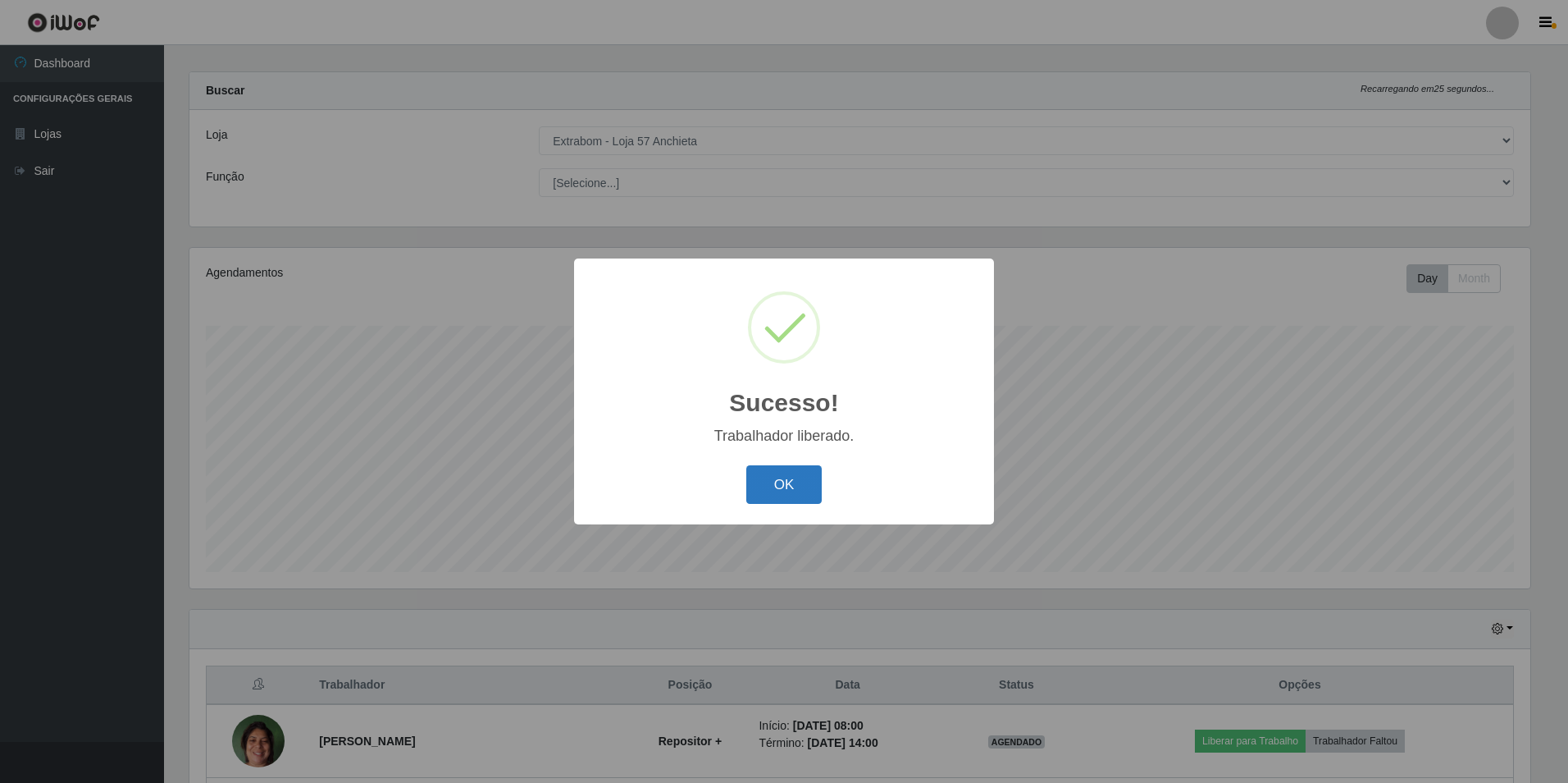
click at [769, 481] on button "OK" at bounding box center [784, 485] width 76 height 38
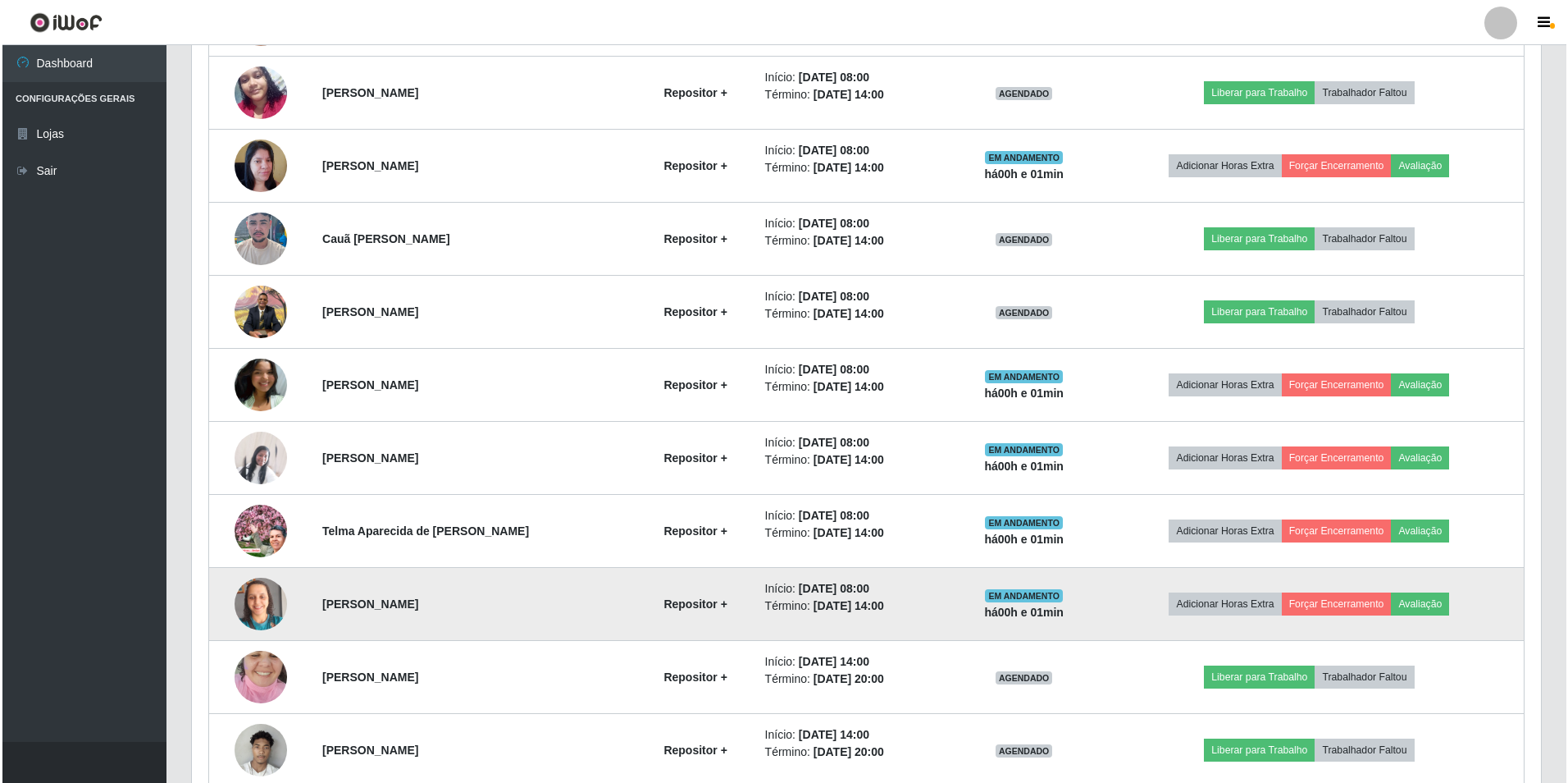
scroll to position [818, 0]
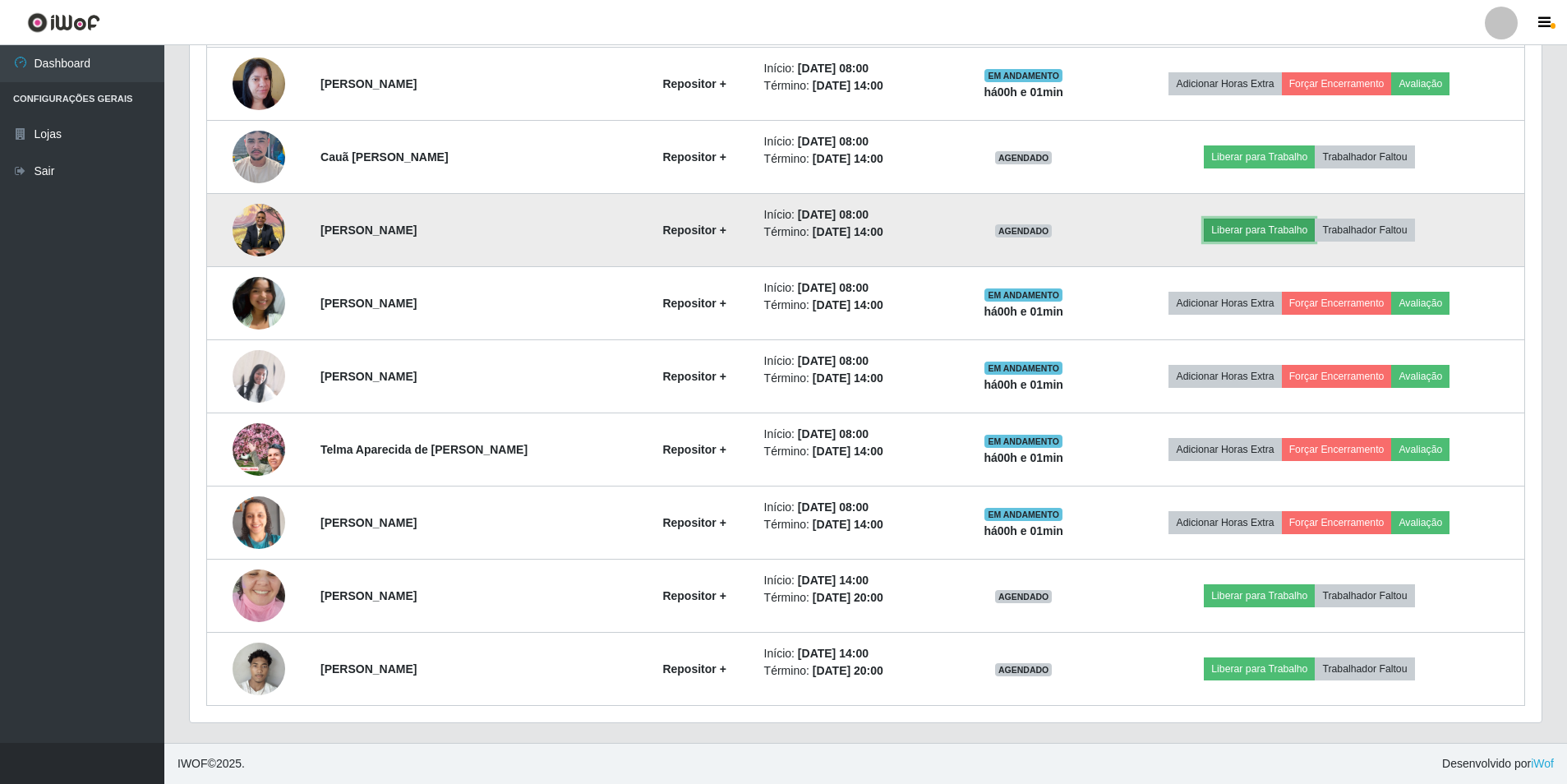
click at [1289, 223] on button "Liberar para Trabalho" at bounding box center [1259, 230] width 111 height 23
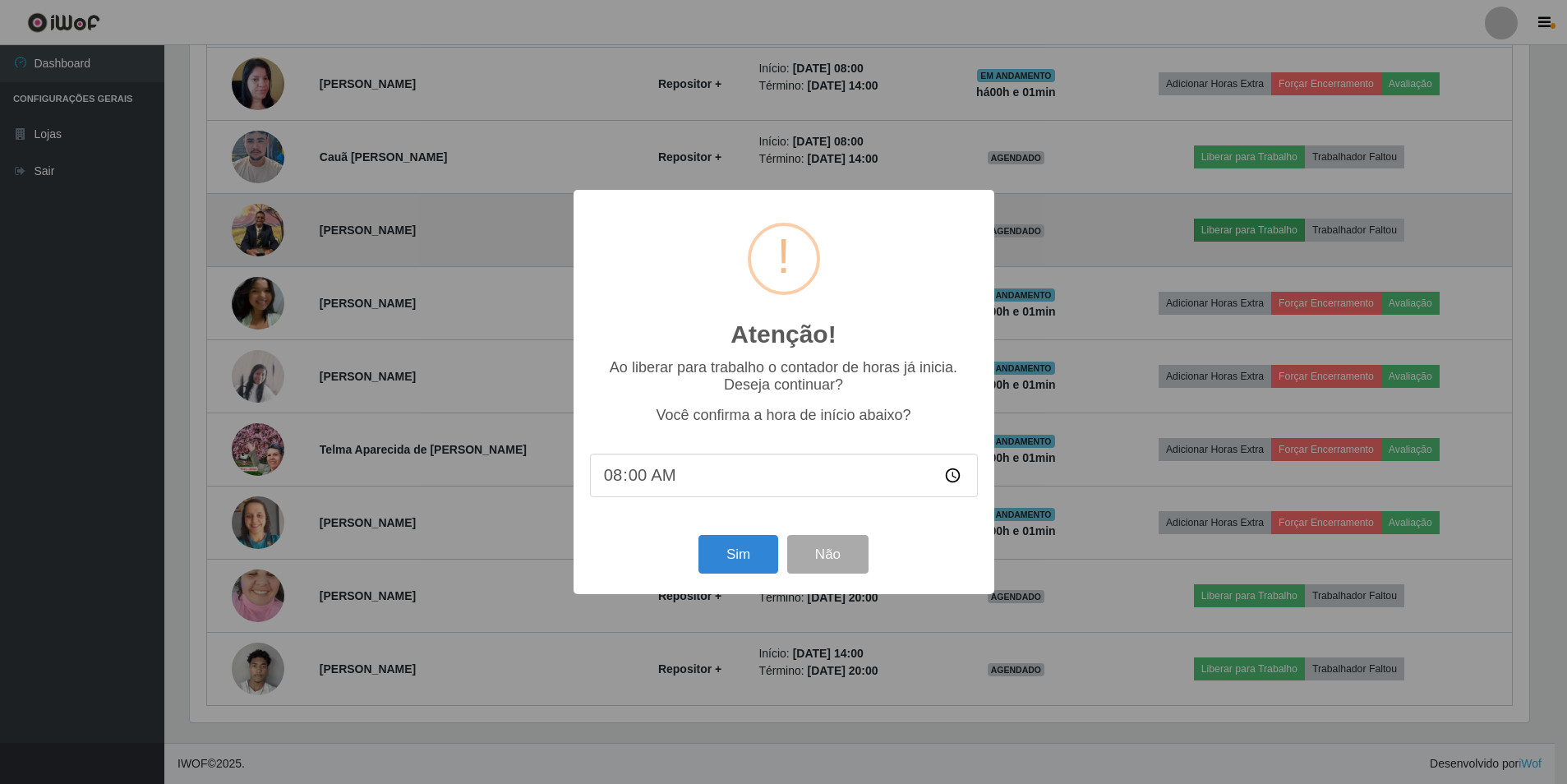
scroll to position [341, 1344]
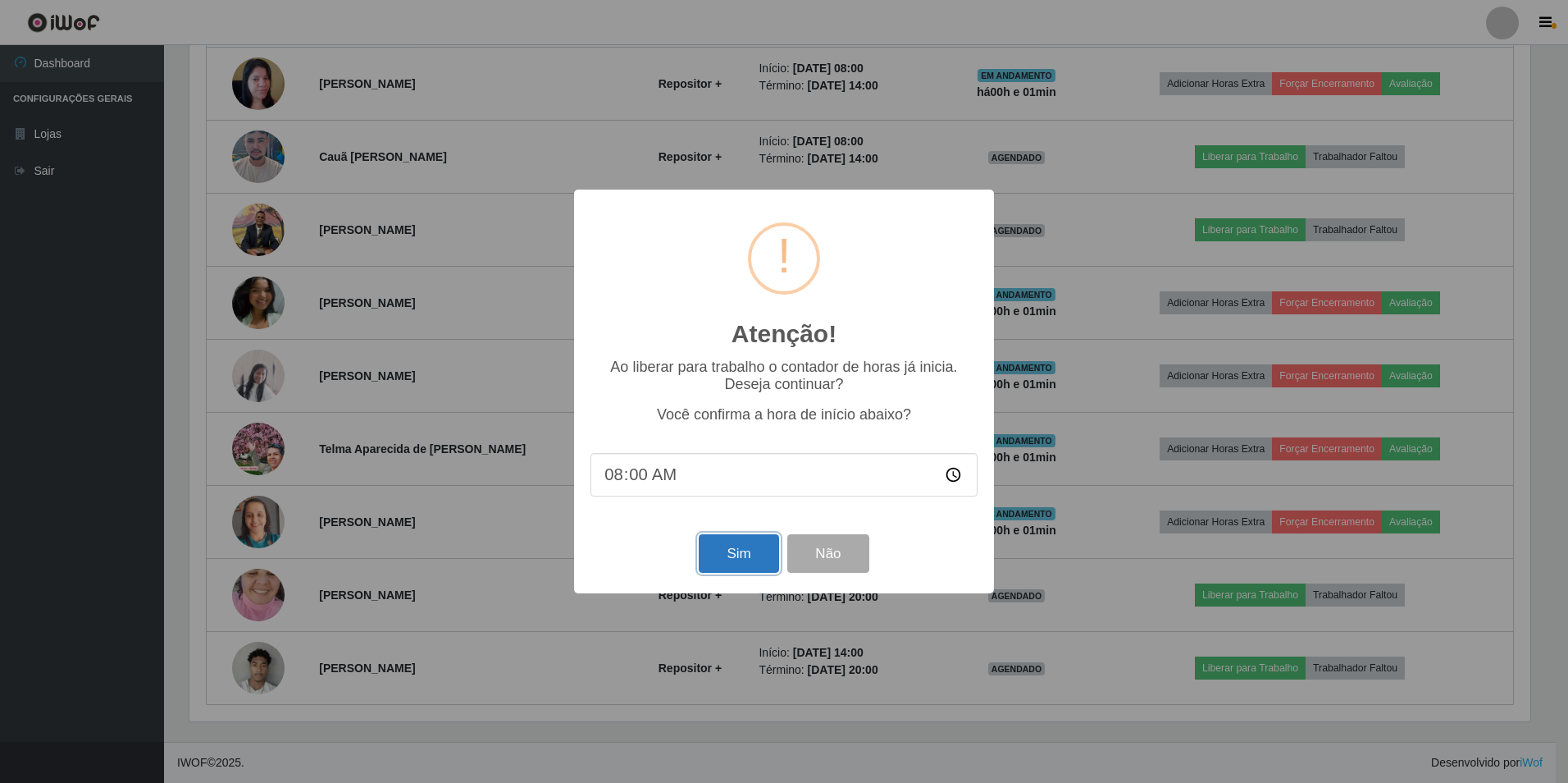
click at [751, 547] on button "Sim" at bounding box center [738, 553] width 80 height 38
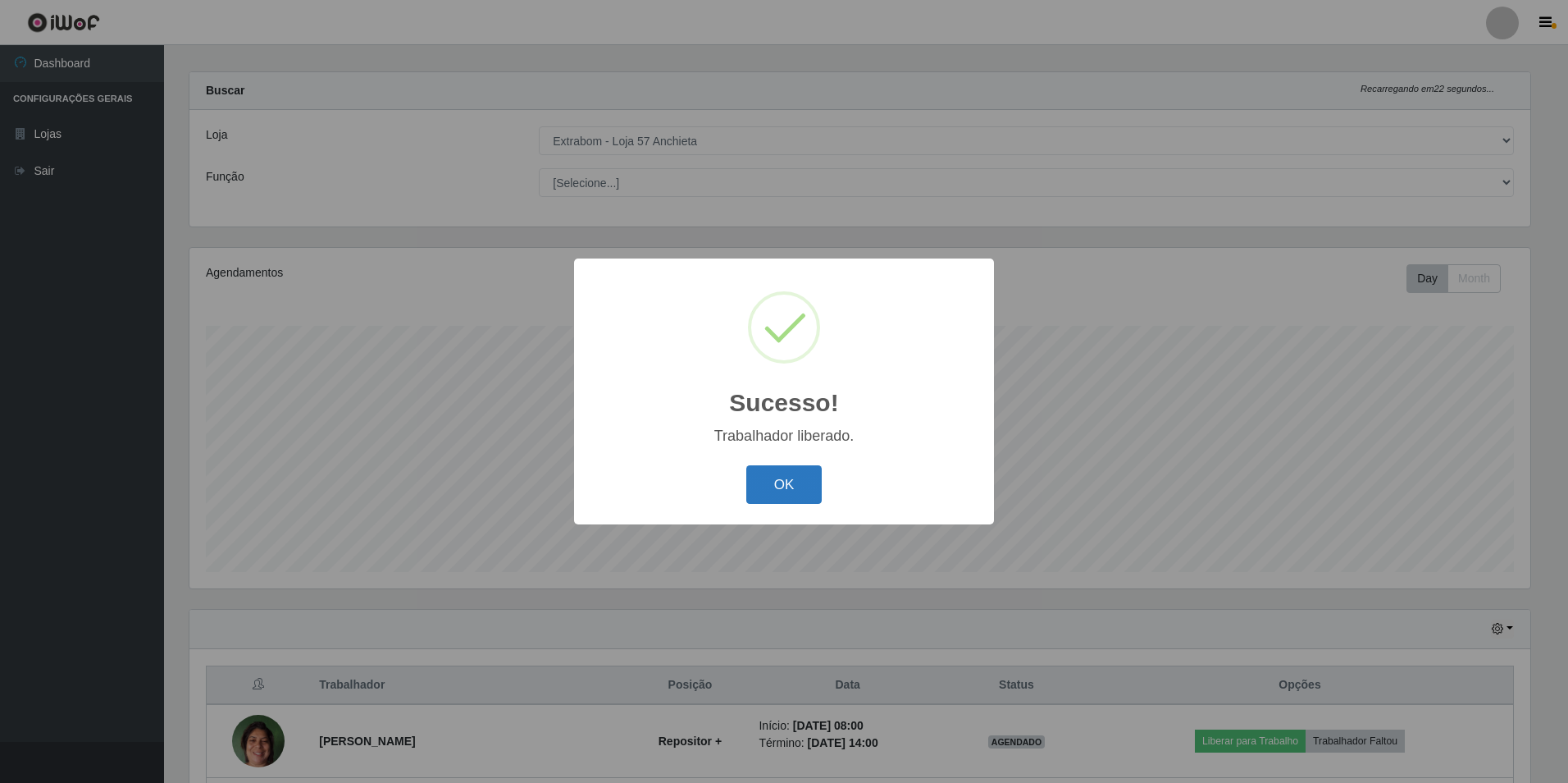
click at [792, 476] on button "OK" at bounding box center [784, 485] width 76 height 38
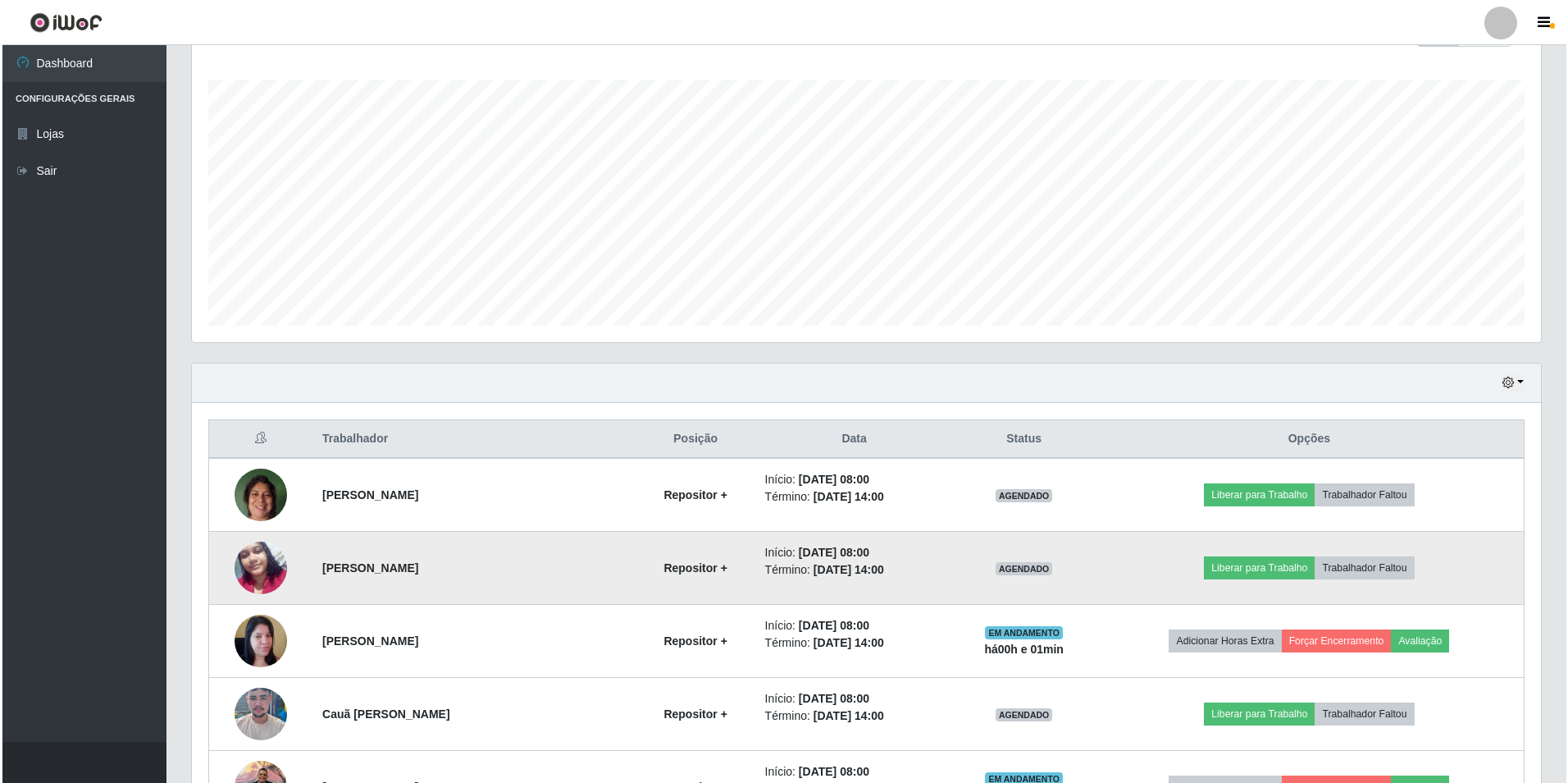
scroll to position [425, 0]
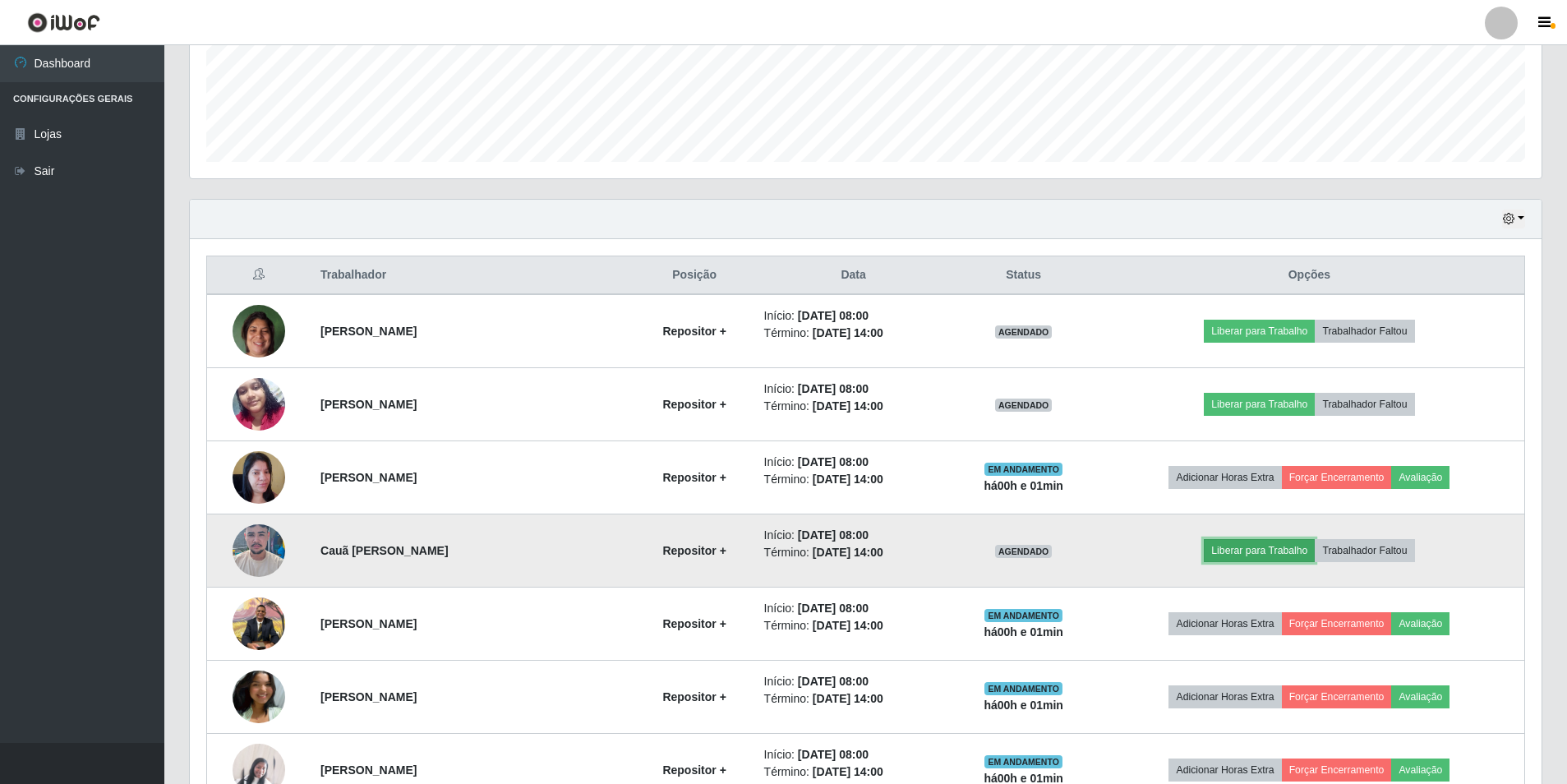
click at [1249, 548] on button "Liberar para Trabalho" at bounding box center [1259, 550] width 111 height 23
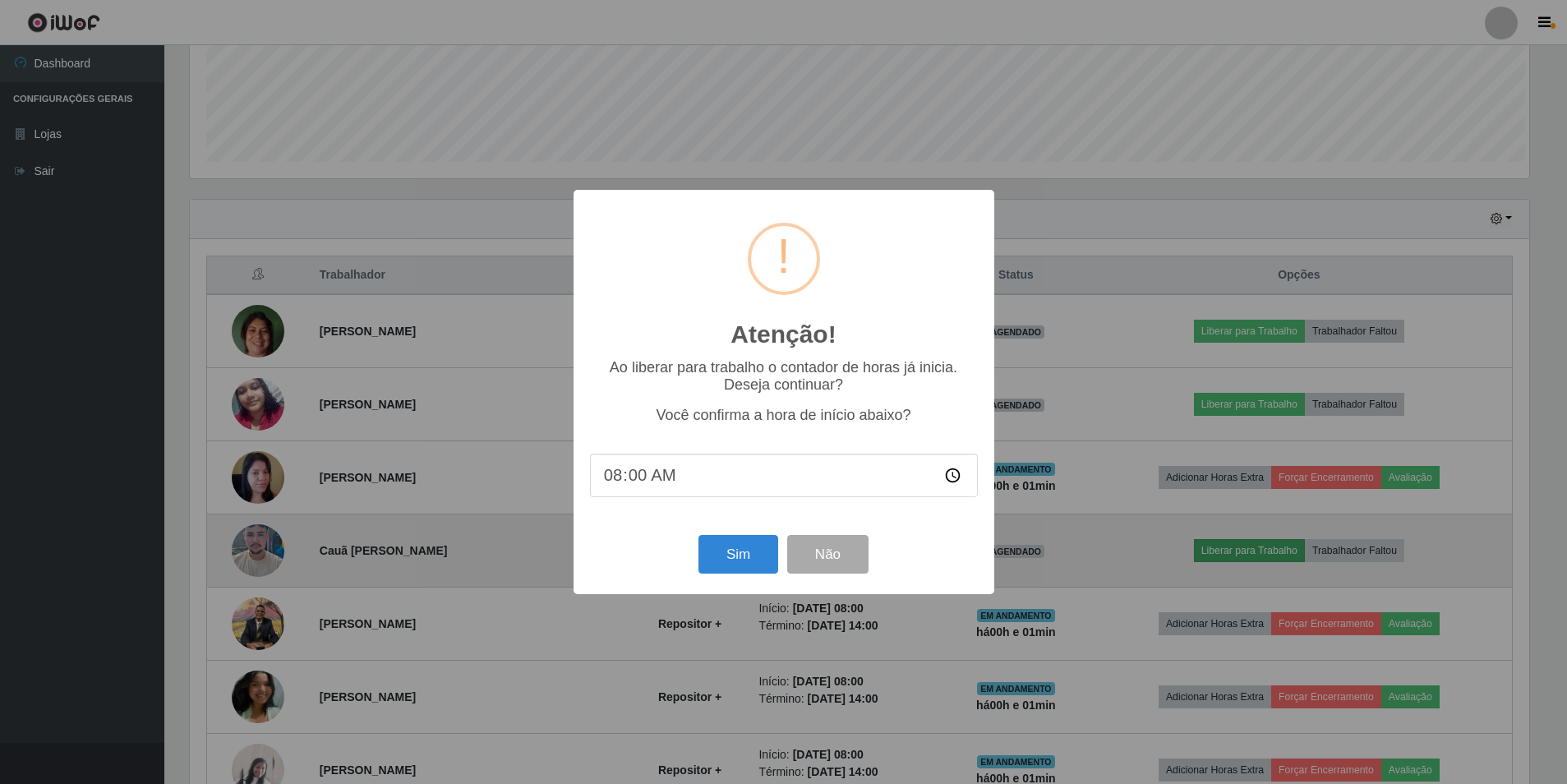
scroll to position [341, 1344]
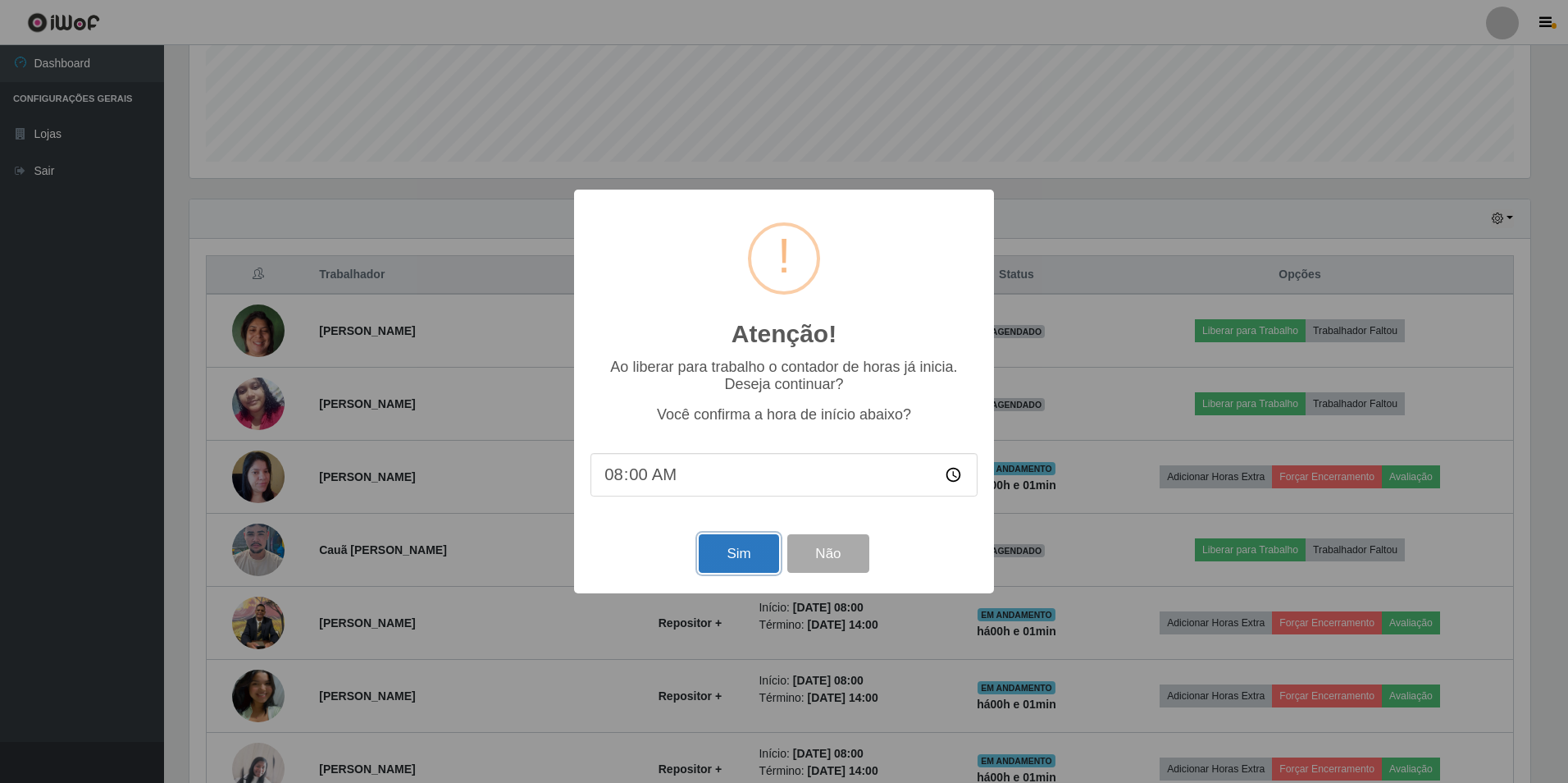
click at [735, 547] on button "Sim" at bounding box center [738, 553] width 80 height 38
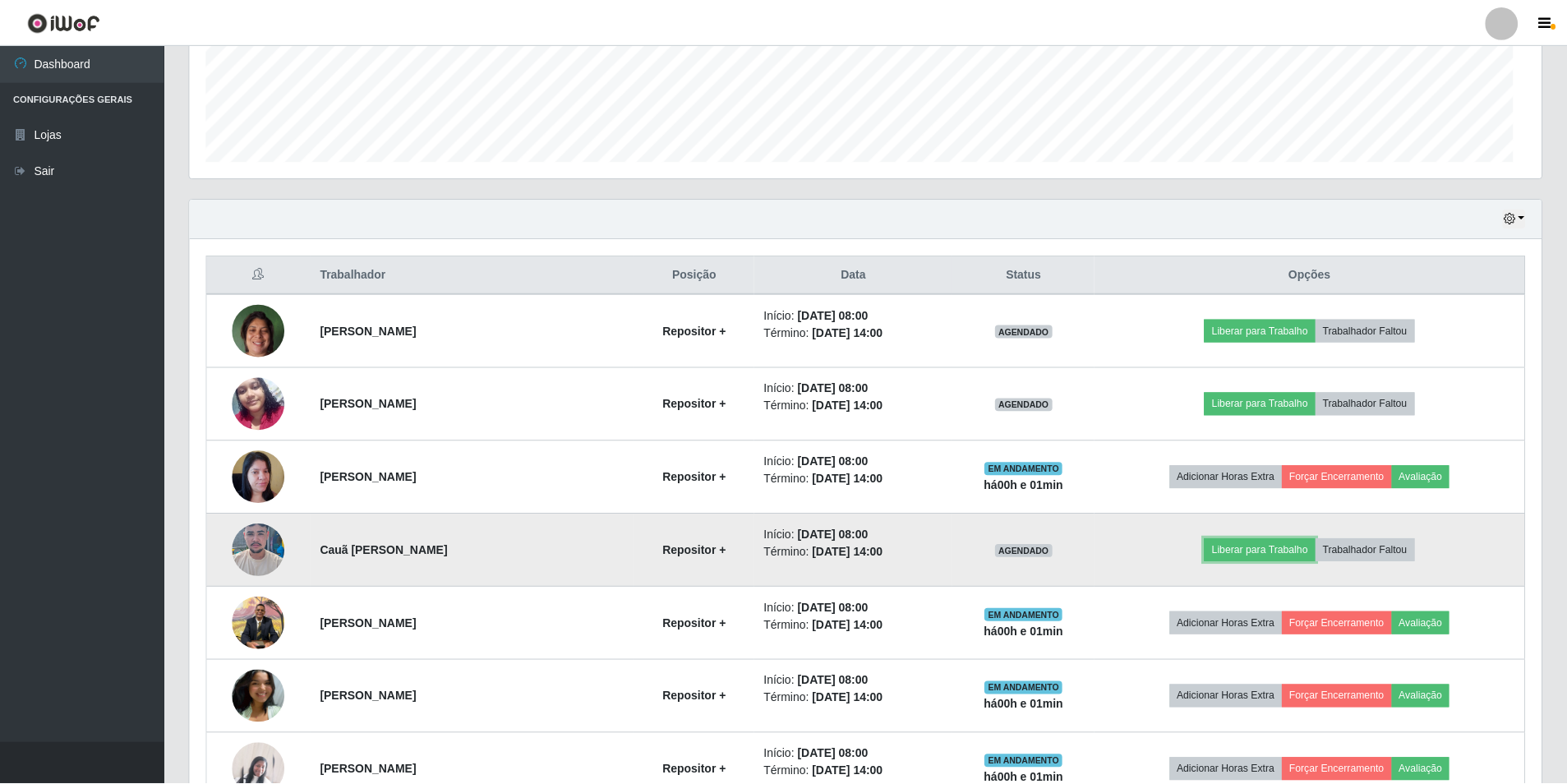
scroll to position [341, 1352]
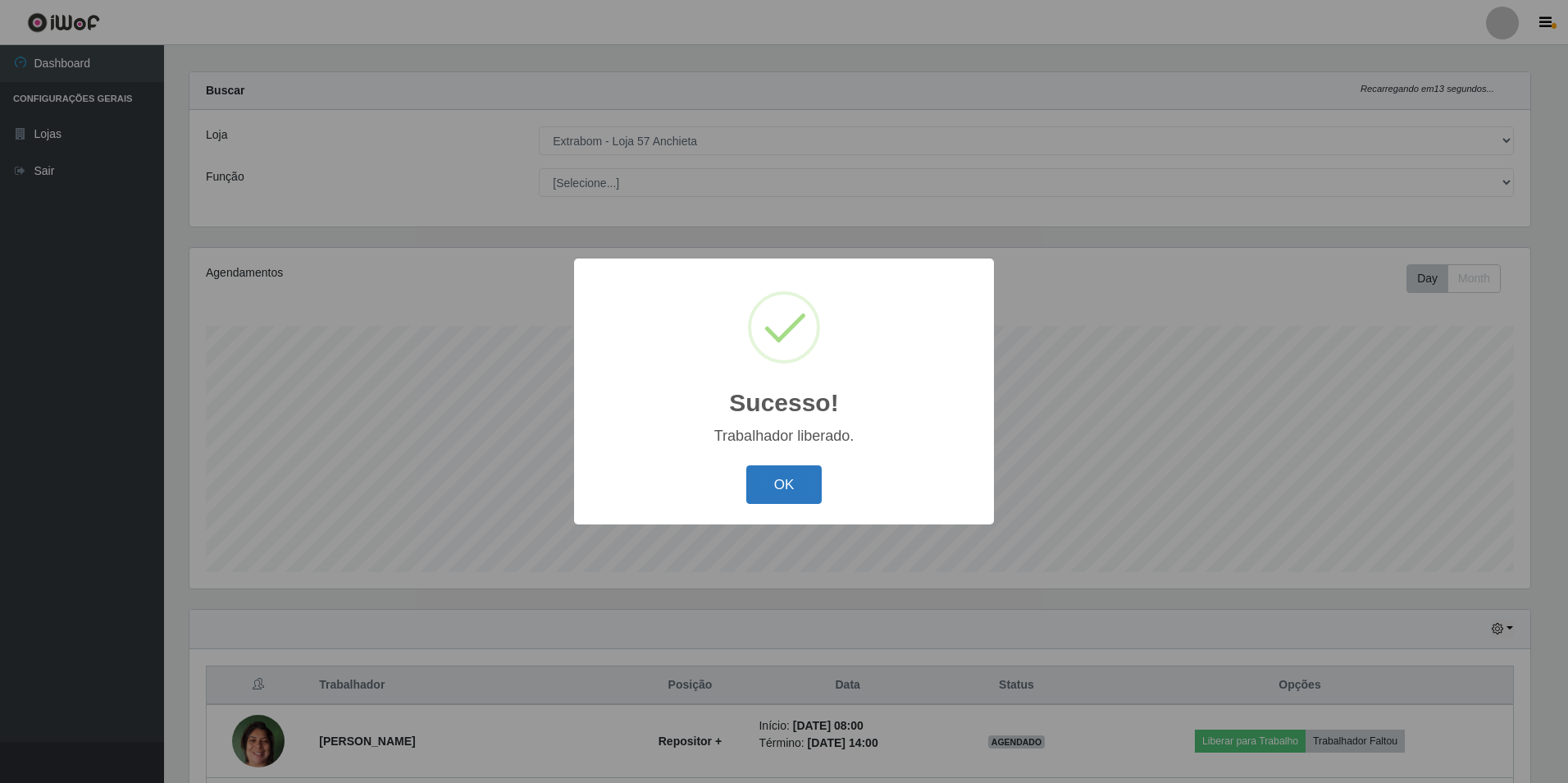
click at [763, 483] on button "OK" at bounding box center [784, 485] width 76 height 38
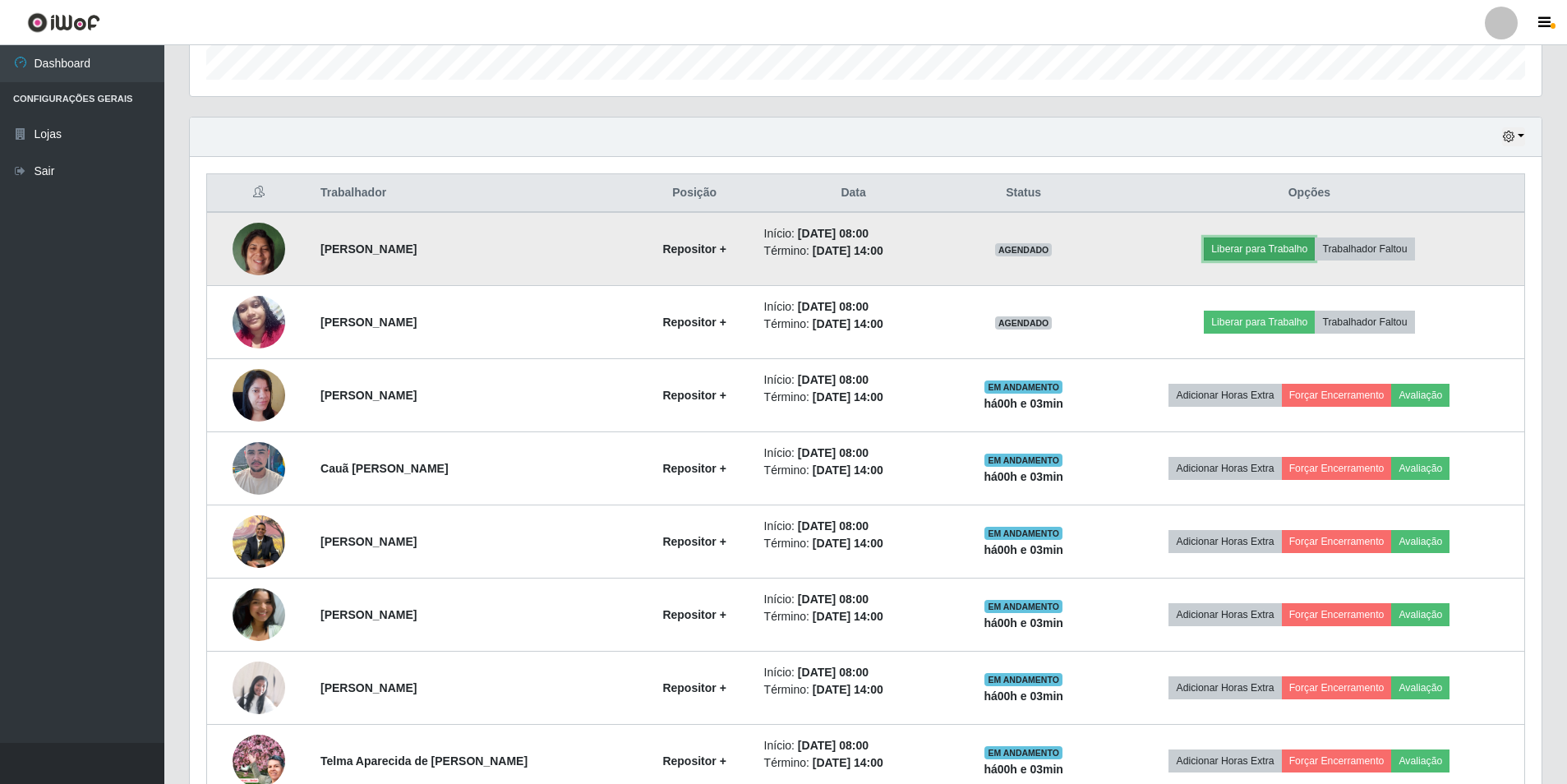
click at [1273, 251] on button "Liberar para Trabalho" at bounding box center [1259, 249] width 111 height 23
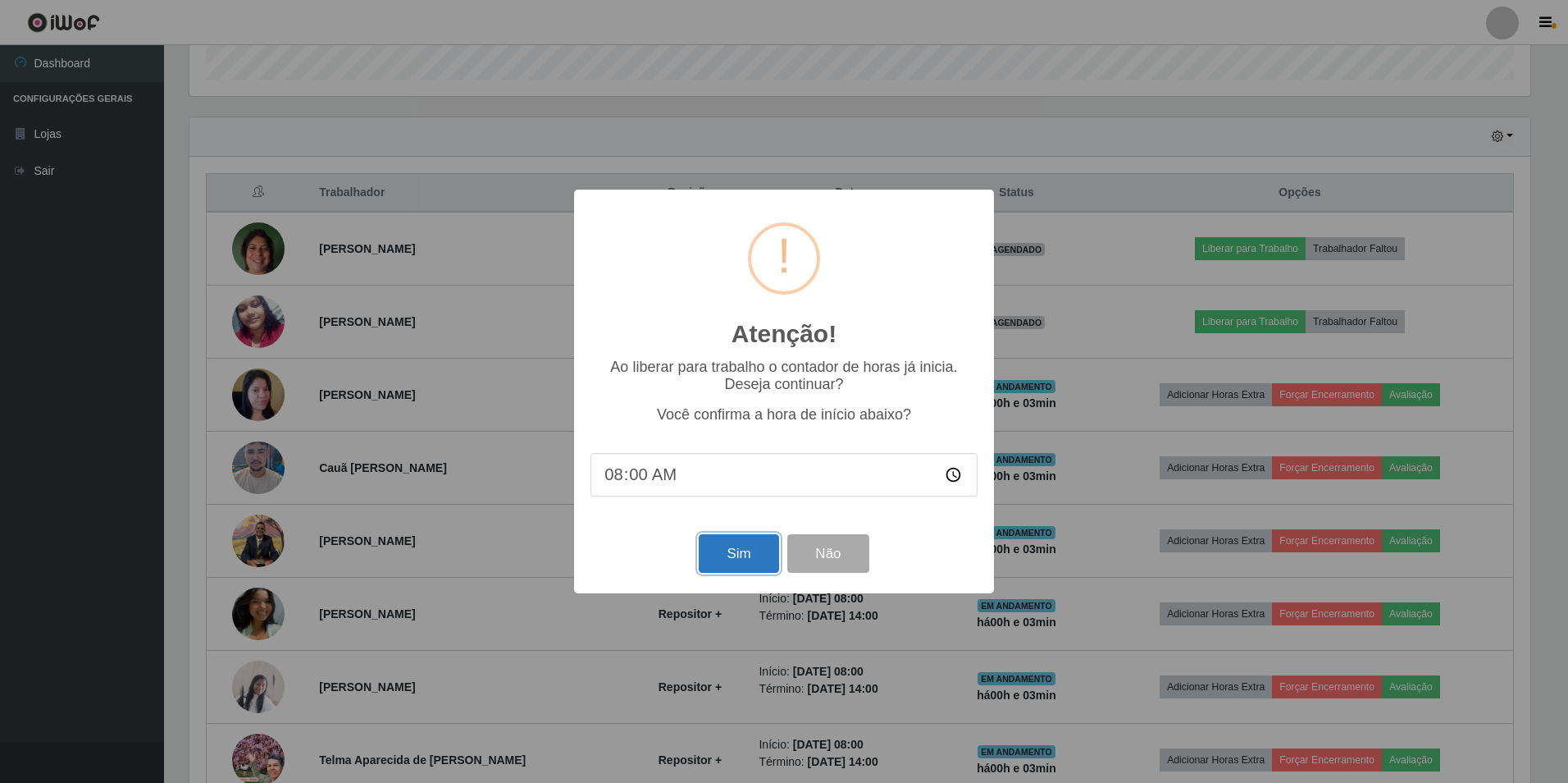
click at [748, 555] on button "Sim" at bounding box center [738, 553] width 80 height 38
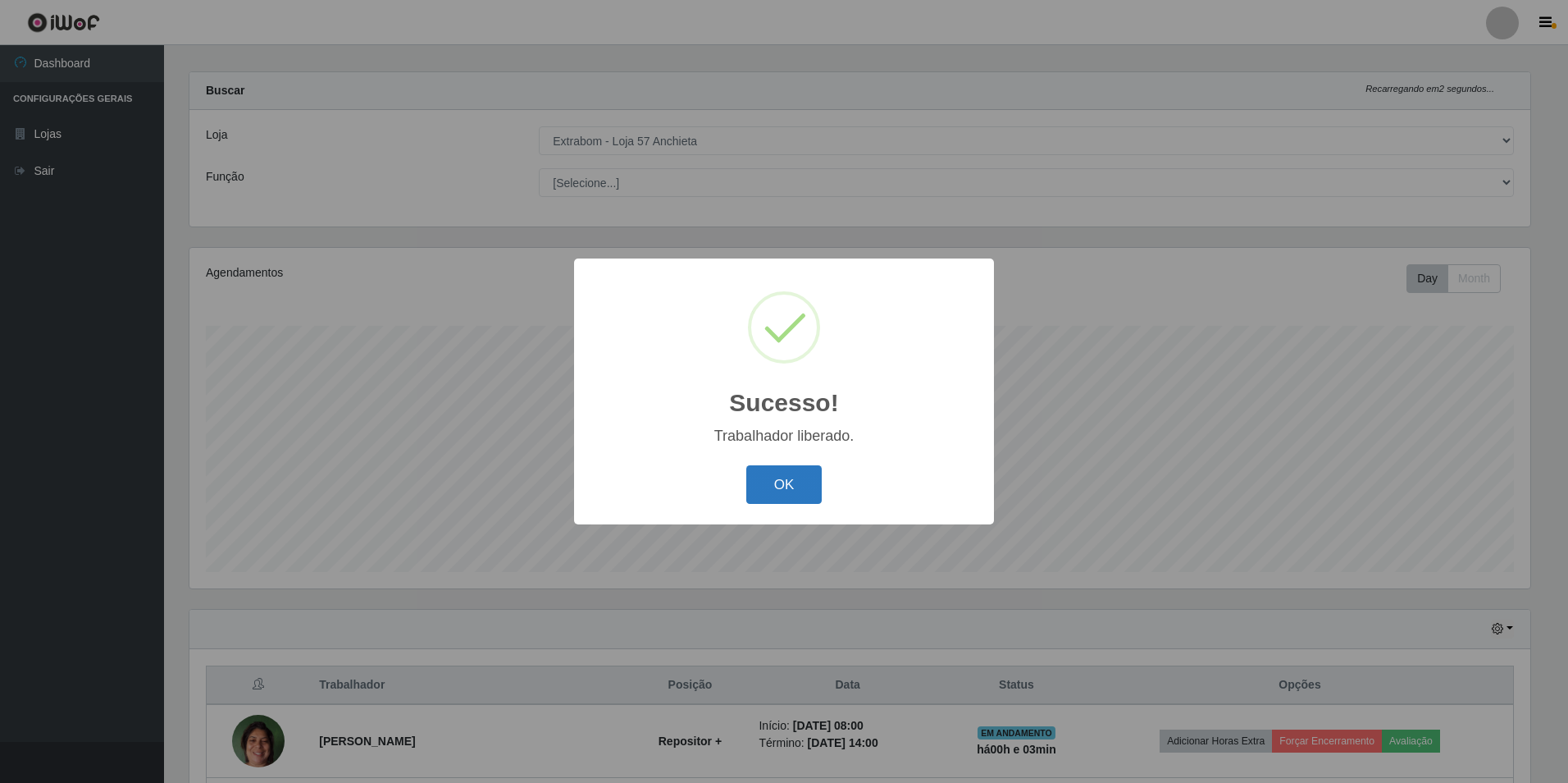
click at [788, 479] on button "OK" at bounding box center [784, 485] width 76 height 38
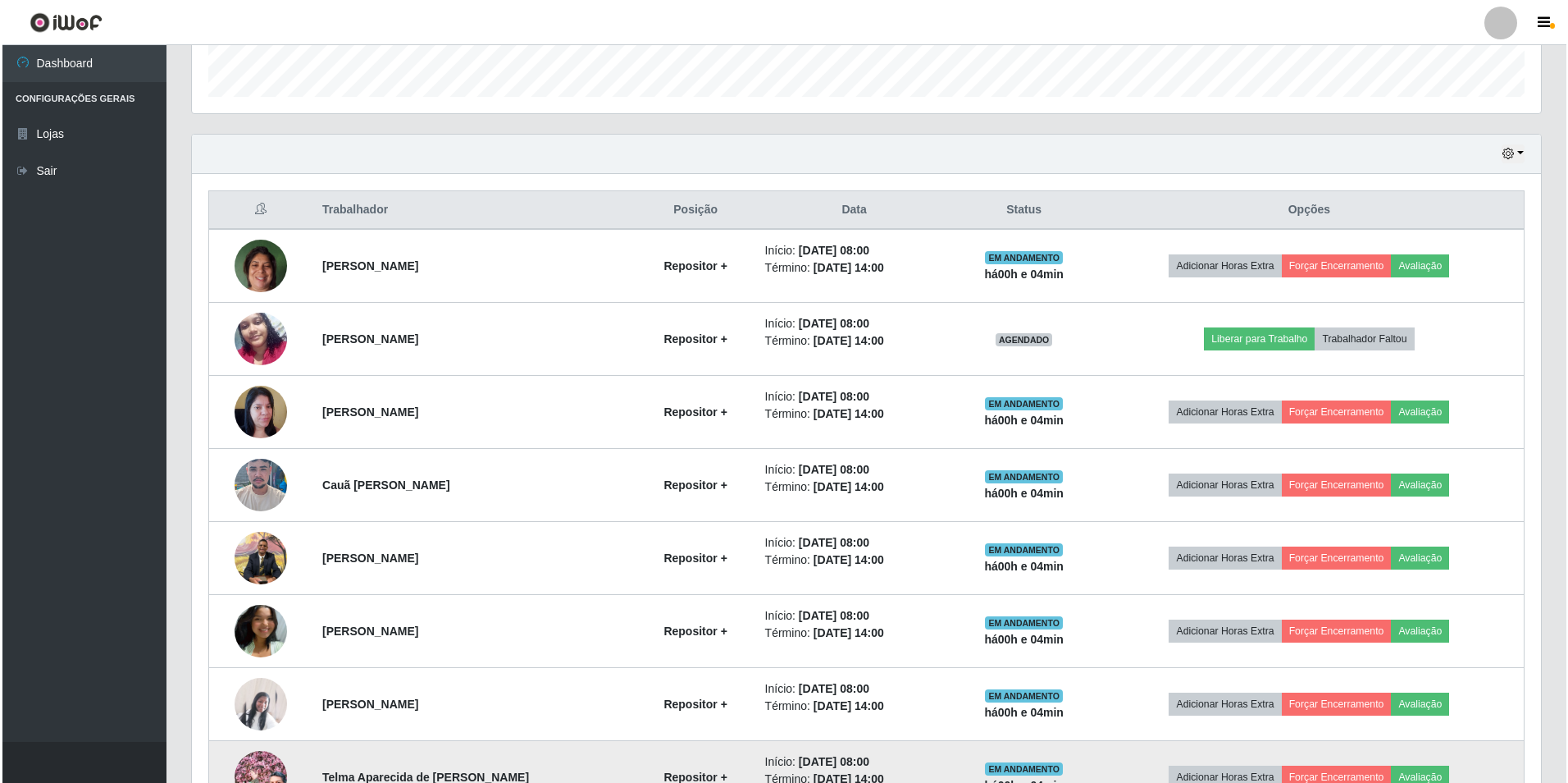
scroll to position [244, 0]
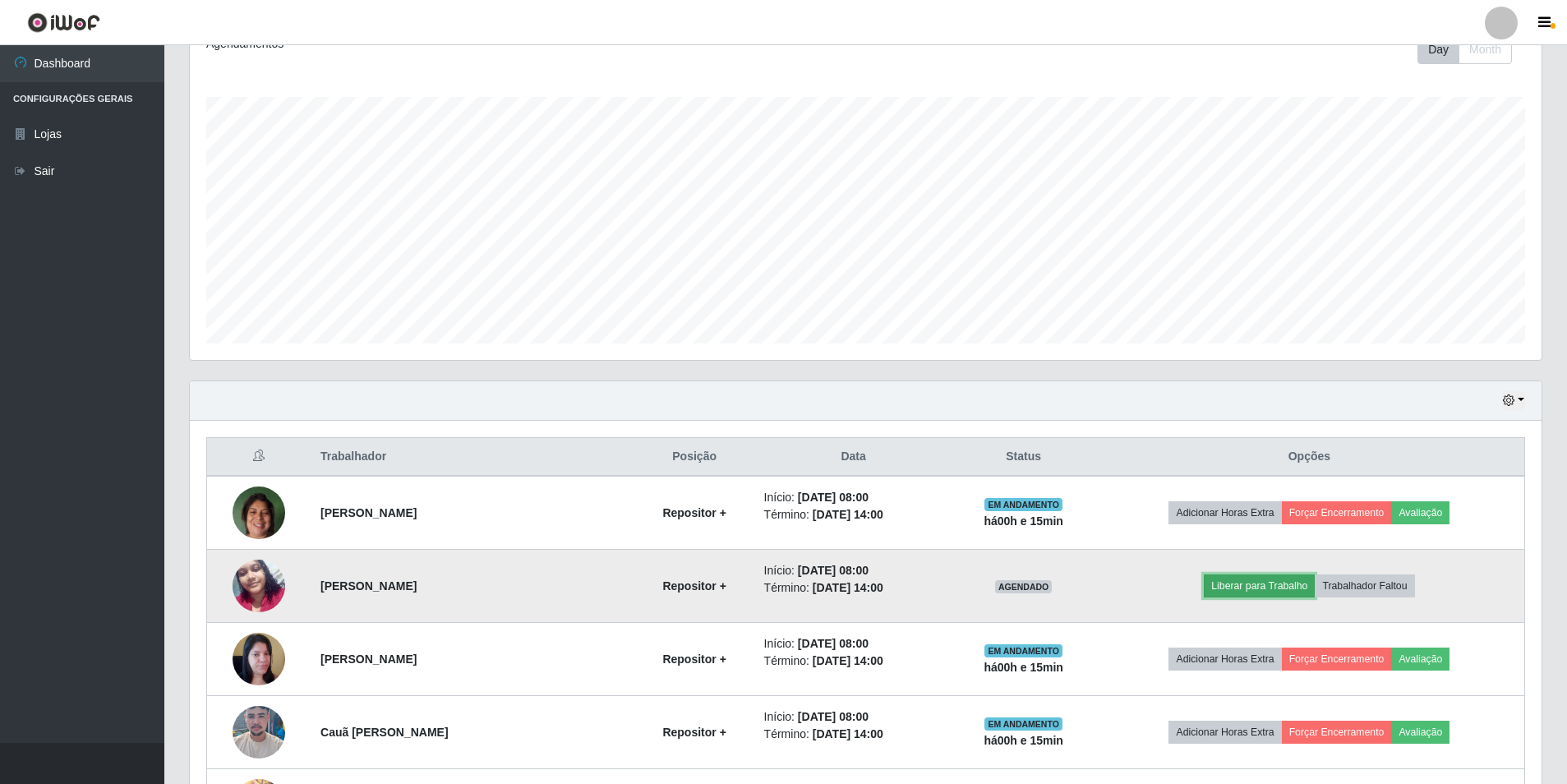
click at [1254, 589] on button "Liberar para Trabalho" at bounding box center [1259, 585] width 111 height 23
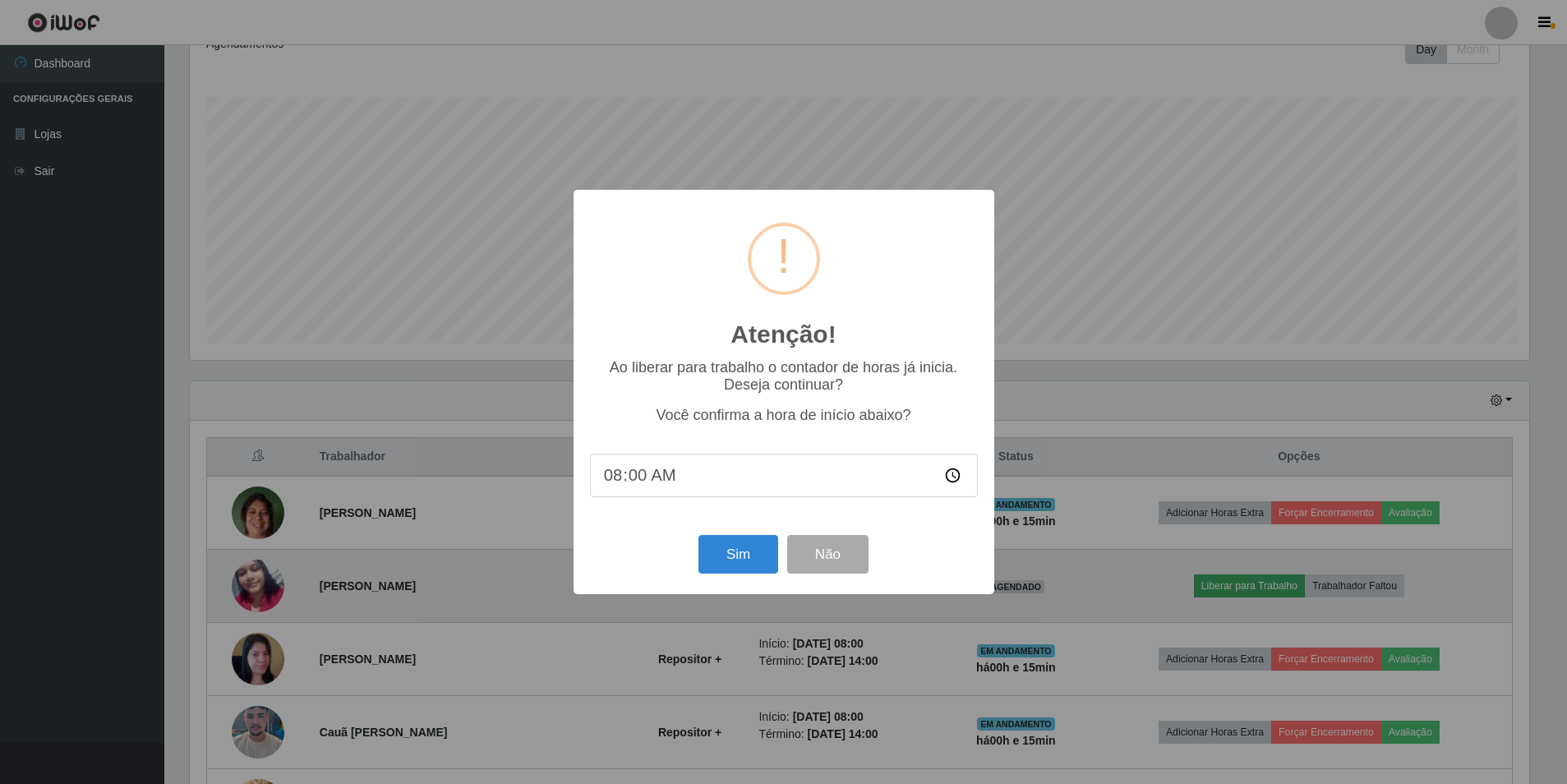
scroll to position [341, 1344]
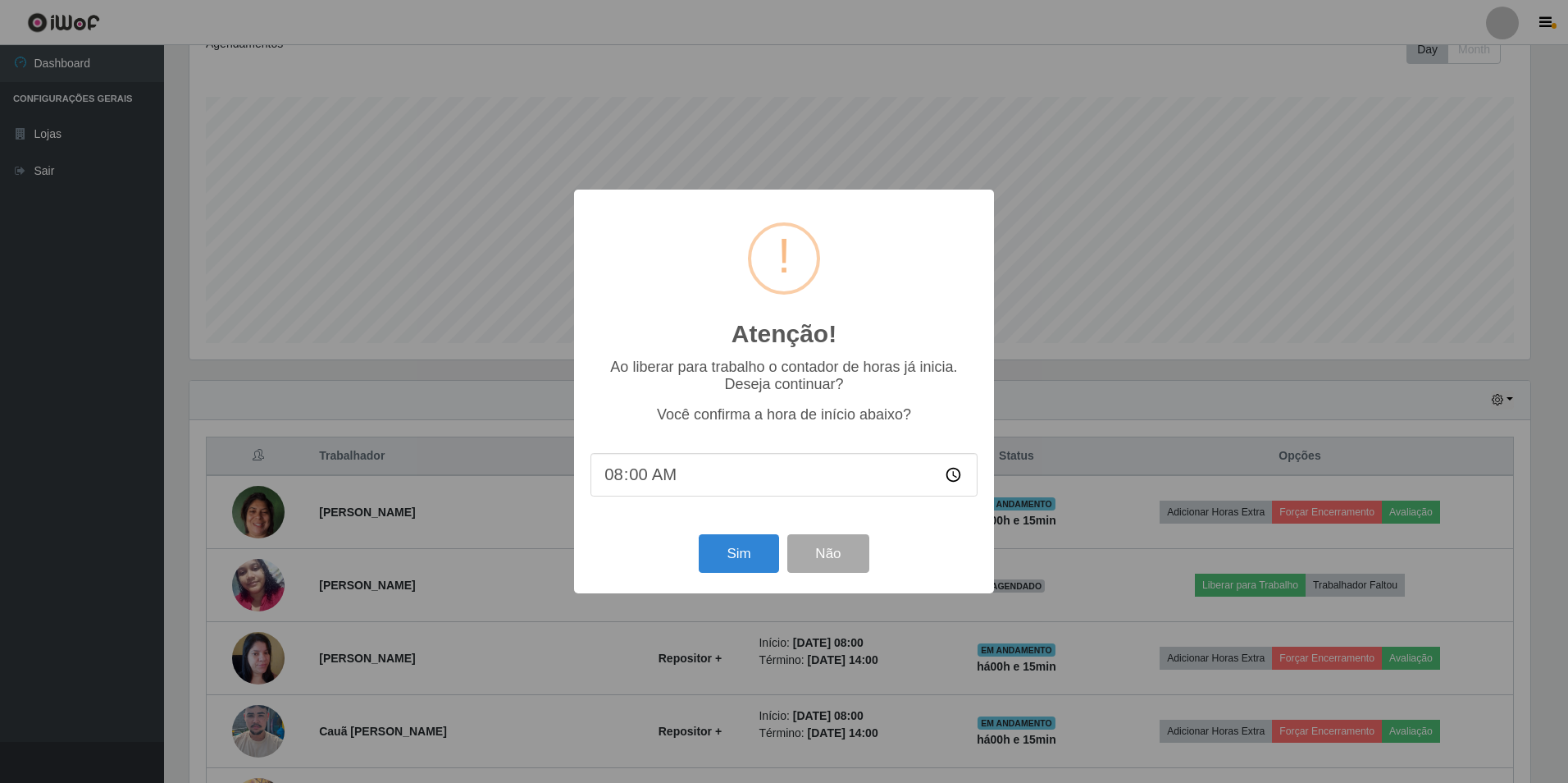
click at [643, 476] on input "08:00" at bounding box center [784, 475] width 387 height 44
type input "08:15"
click at [729, 556] on button "Sim" at bounding box center [738, 553] width 80 height 38
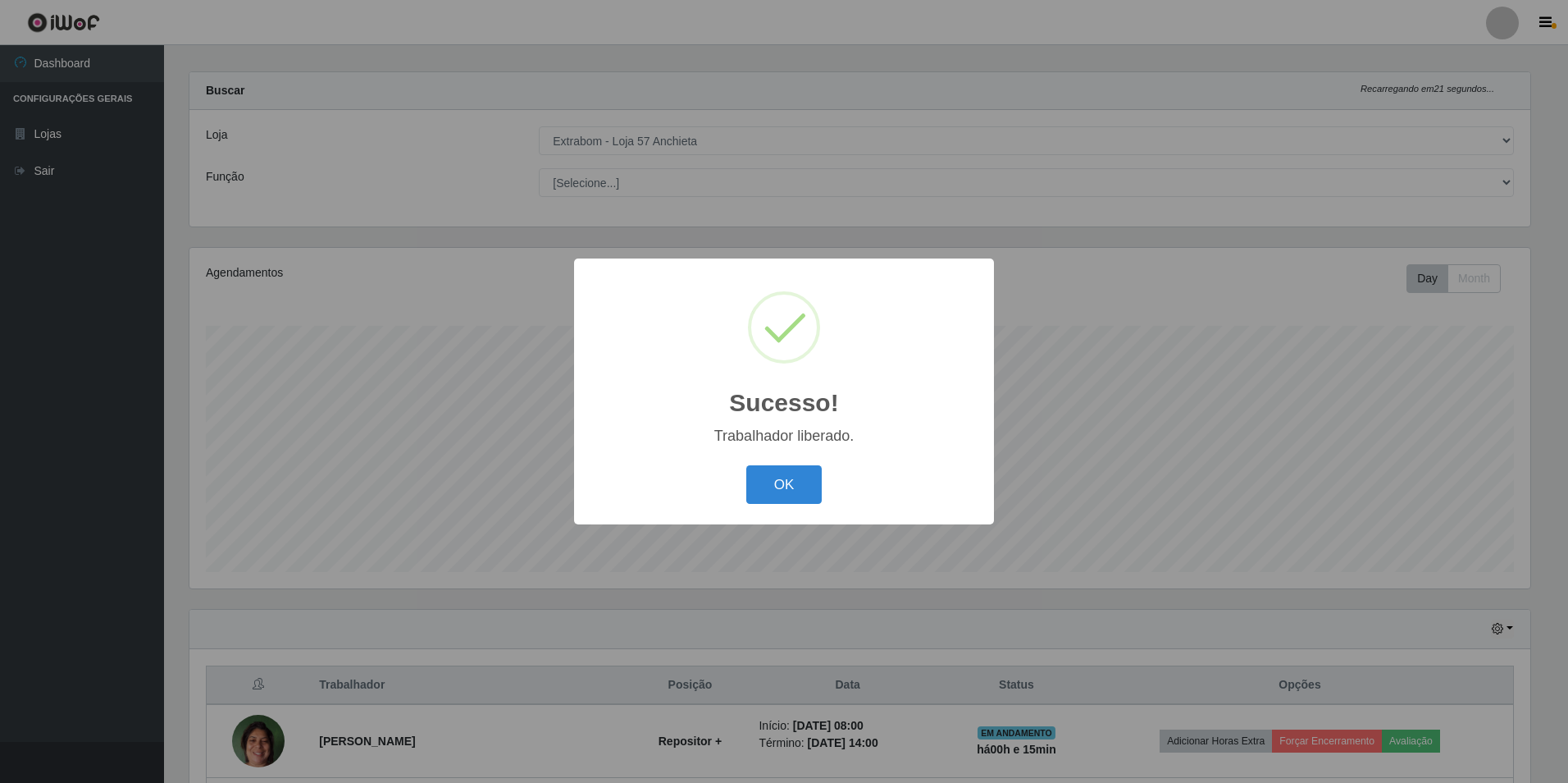
click at [751, 496] on button "OK" at bounding box center [784, 485] width 76 height 38
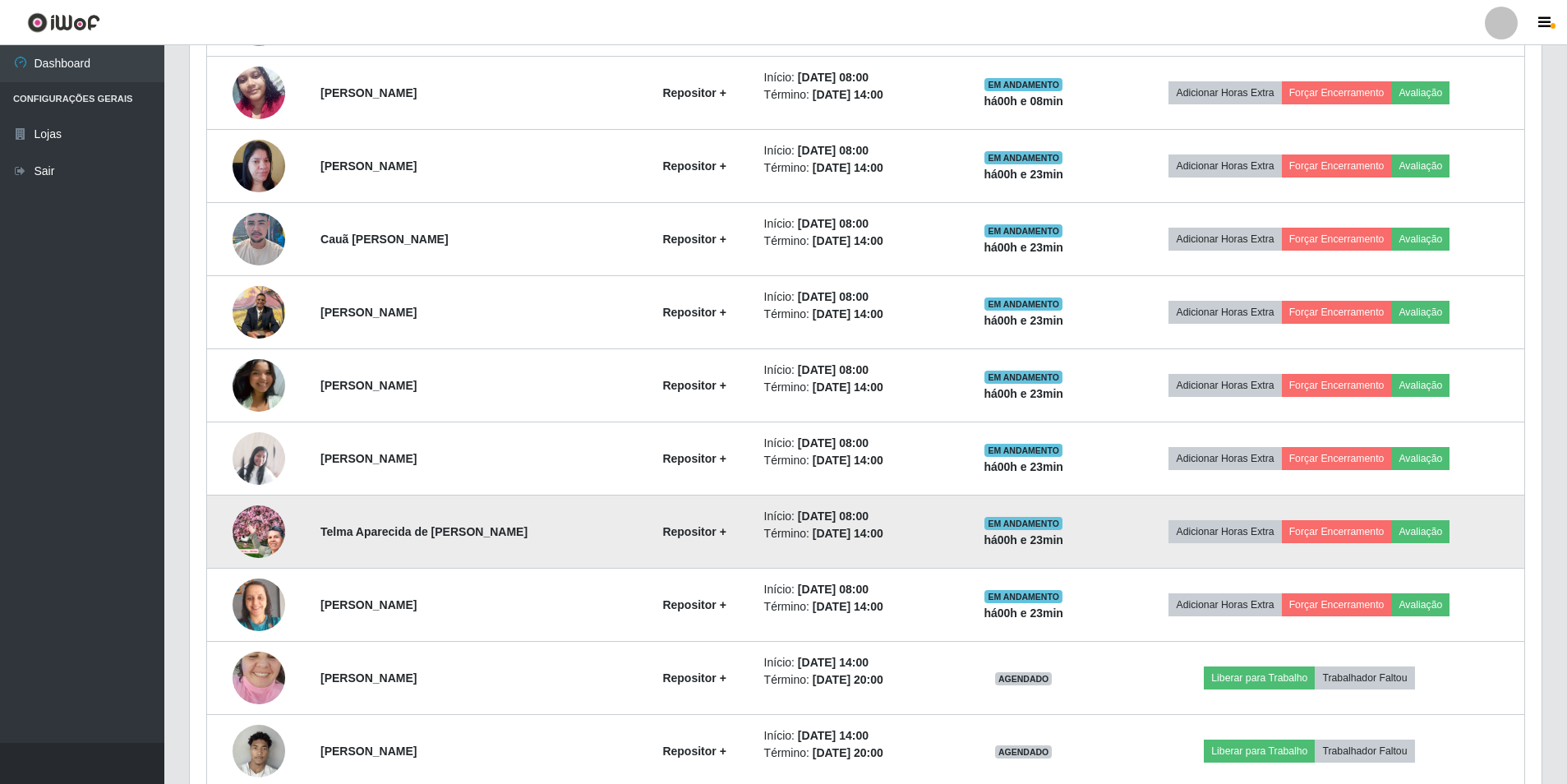
scroll to position [819, 0]
